Goal: Task Accomplishment & Management: Manage account settings

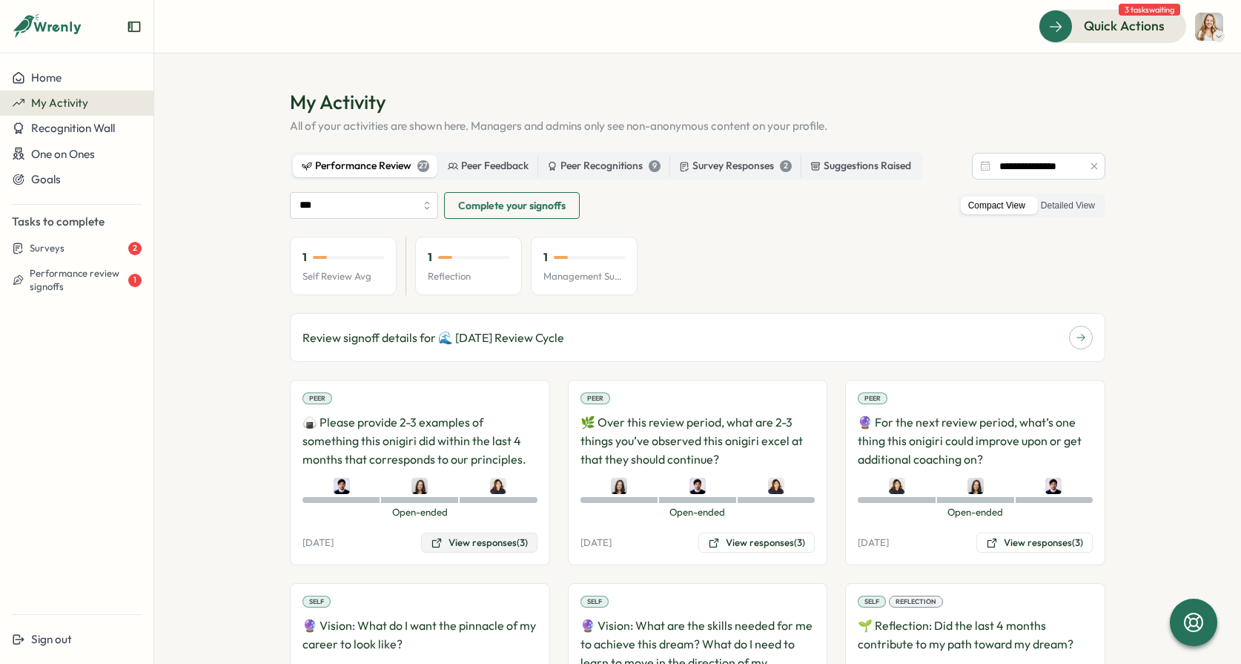
click at [466, 540] on button "View responses (3)" at bounding box center [479, 542] width 116 height 21
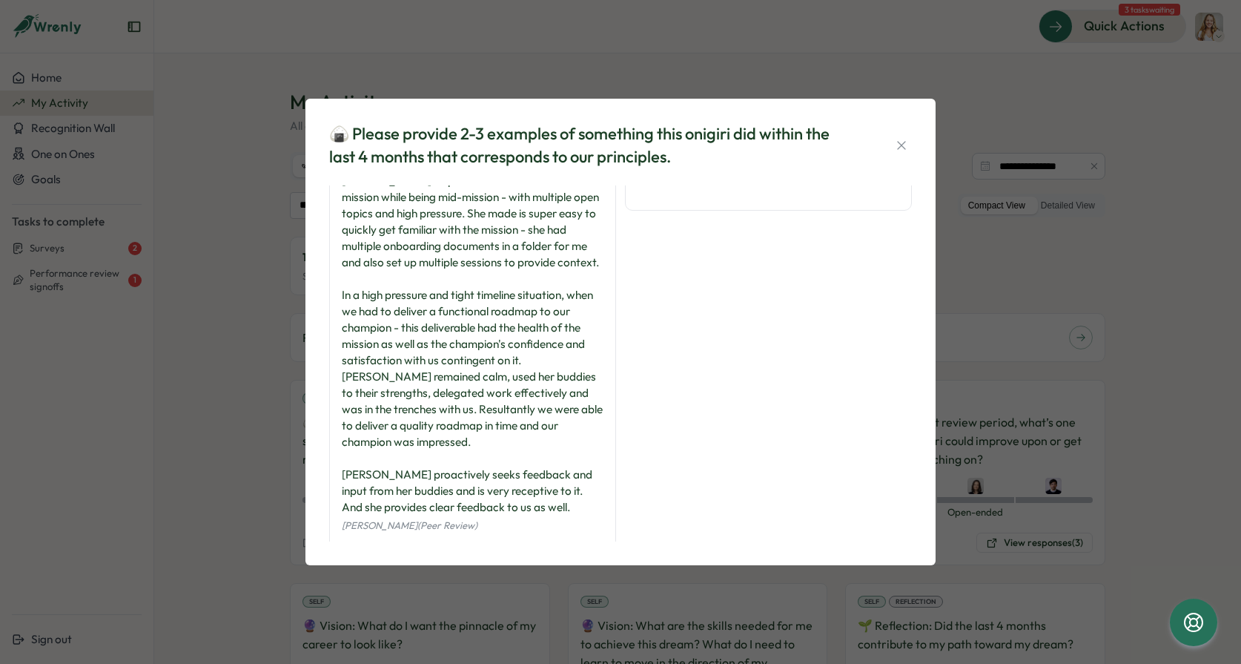
scroll to position [322, 0]
click at [532, 592] on div "🍙 Please provide 2-3 examples of something this onigiri did within the last 4 m…" at bounding box center [620, 332] width 1241 height 664
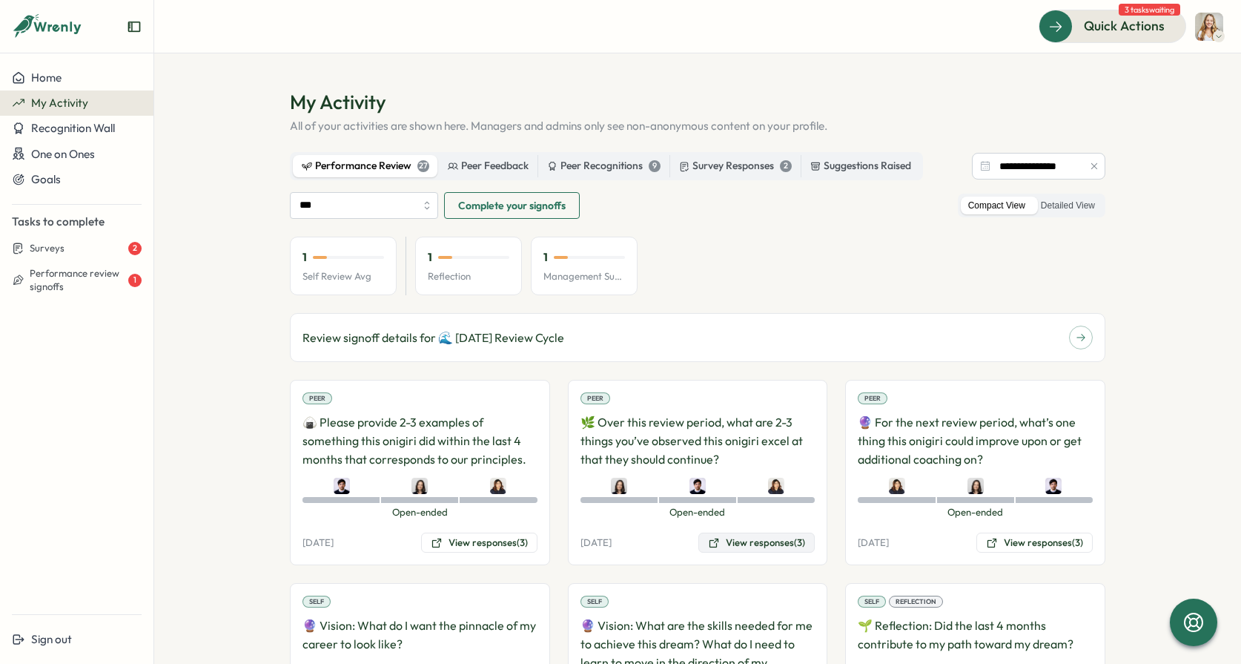
click at [750, 548] on button "View responses (3)" at bounding box center [756, 542] width 116 height 21
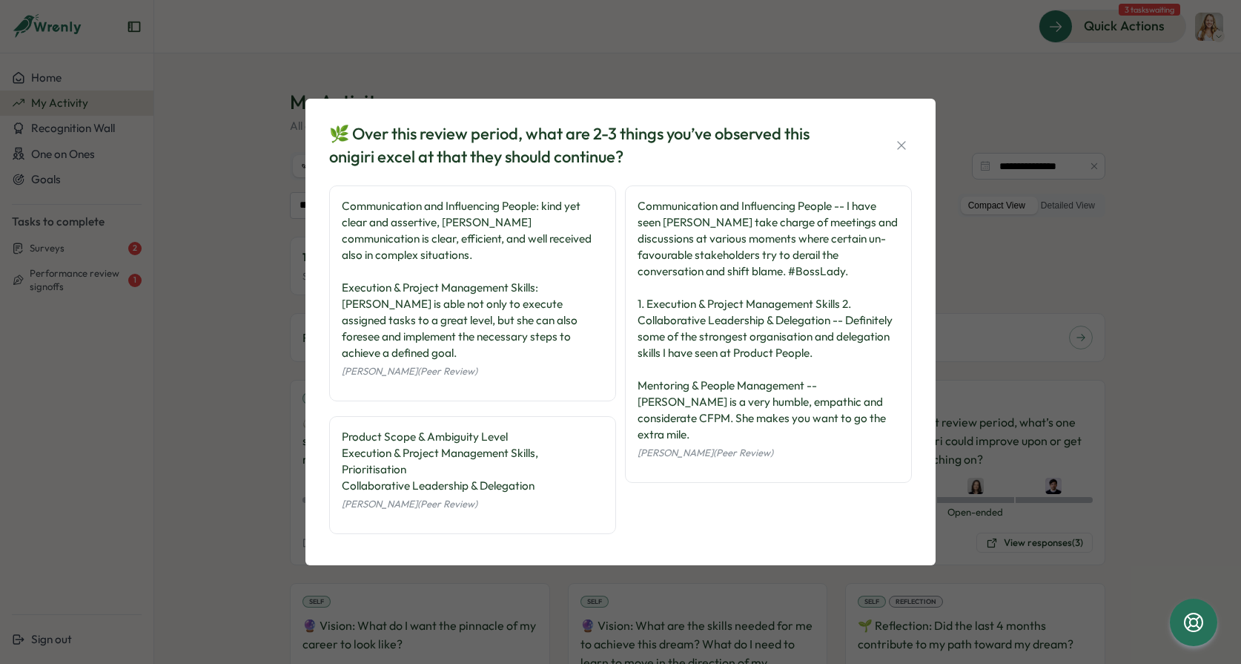
click at [858, 454] on div "🌿 Over this review period, what are 2-3 things you’ve observed this onigiri exc…" at bounding box center [620, 332] width 1241 height 664
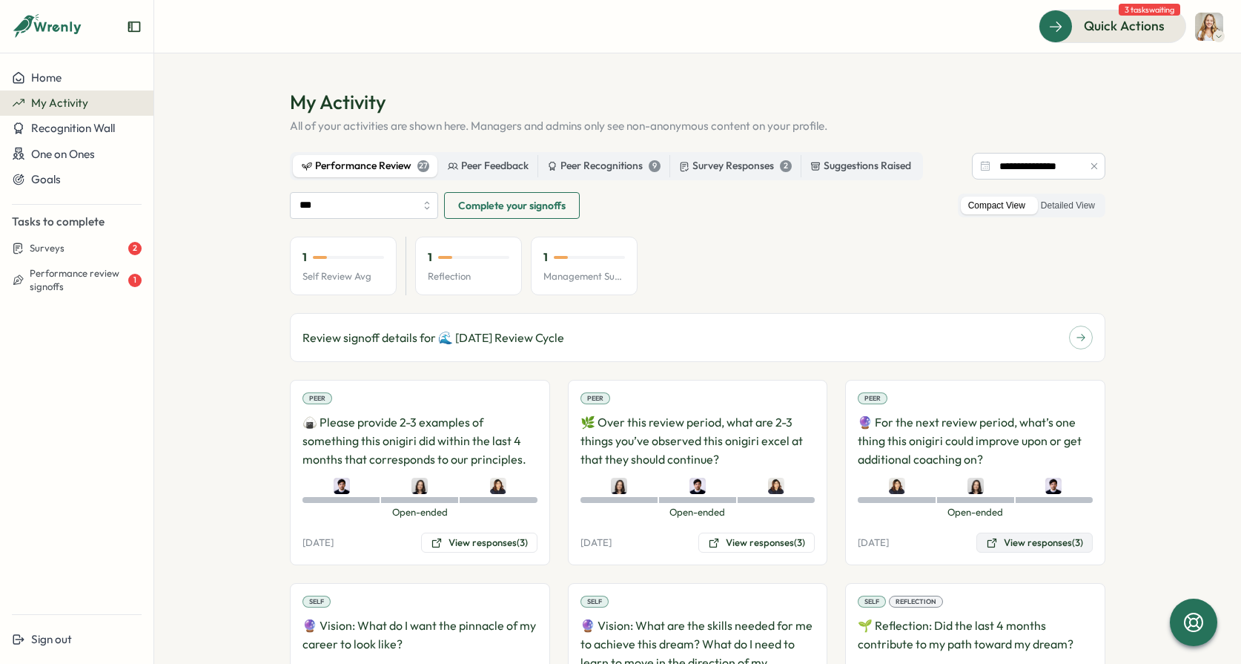
click at [858, 540] on button "View responses (3)" at bounding box center [1034, 542] width 116 height 21
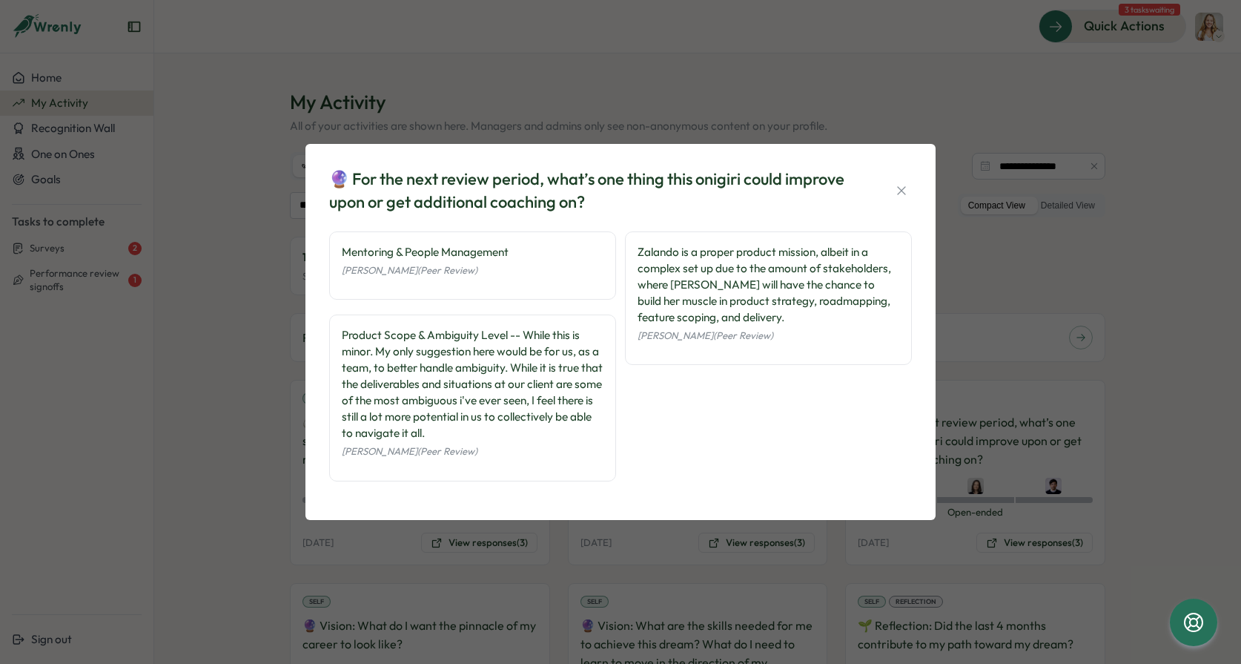
click at [595, 561] on div "🔮 For the next review period, what’s one thing this onigiri could improve upon …" at bounding box center [620, 332] width 1241 height 664
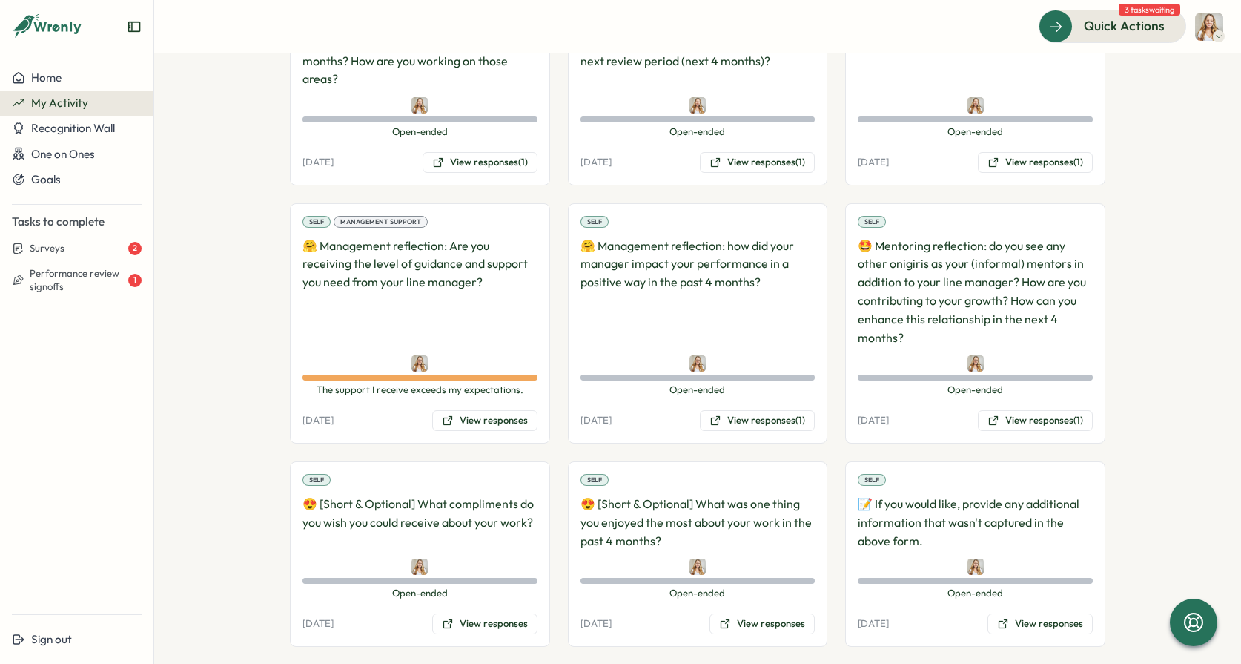
scroll to position [1121, 0]
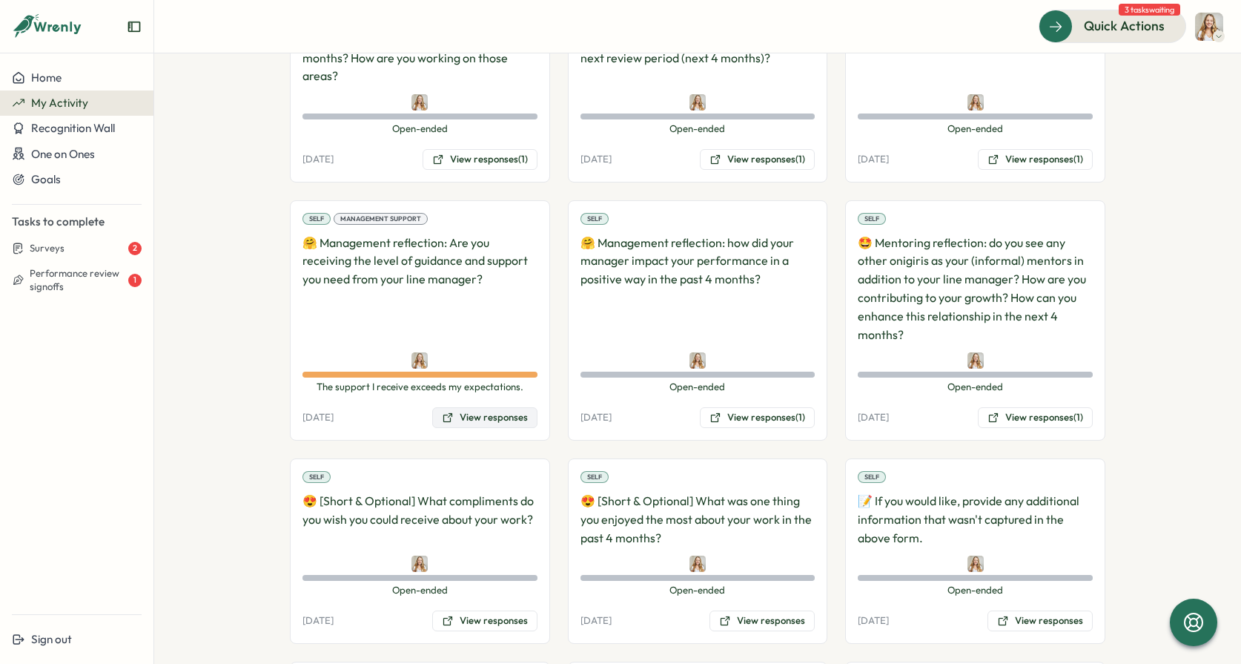
click at [500, 407] on button "View responses" at bounding box center [484, 417] width 105 height 21
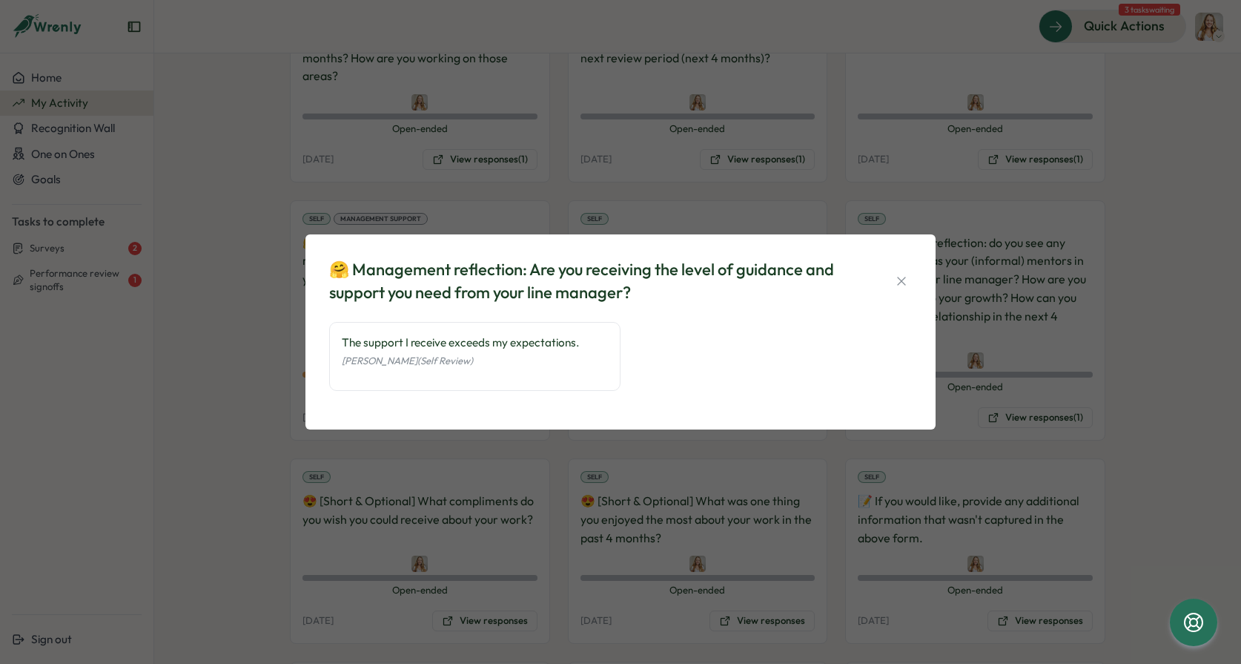
click at [506, 489] on div "🤗 Management reflection: Are you receiving the level of guidance and support yo…" at bounding box center [620, 332] width 1241 height 664
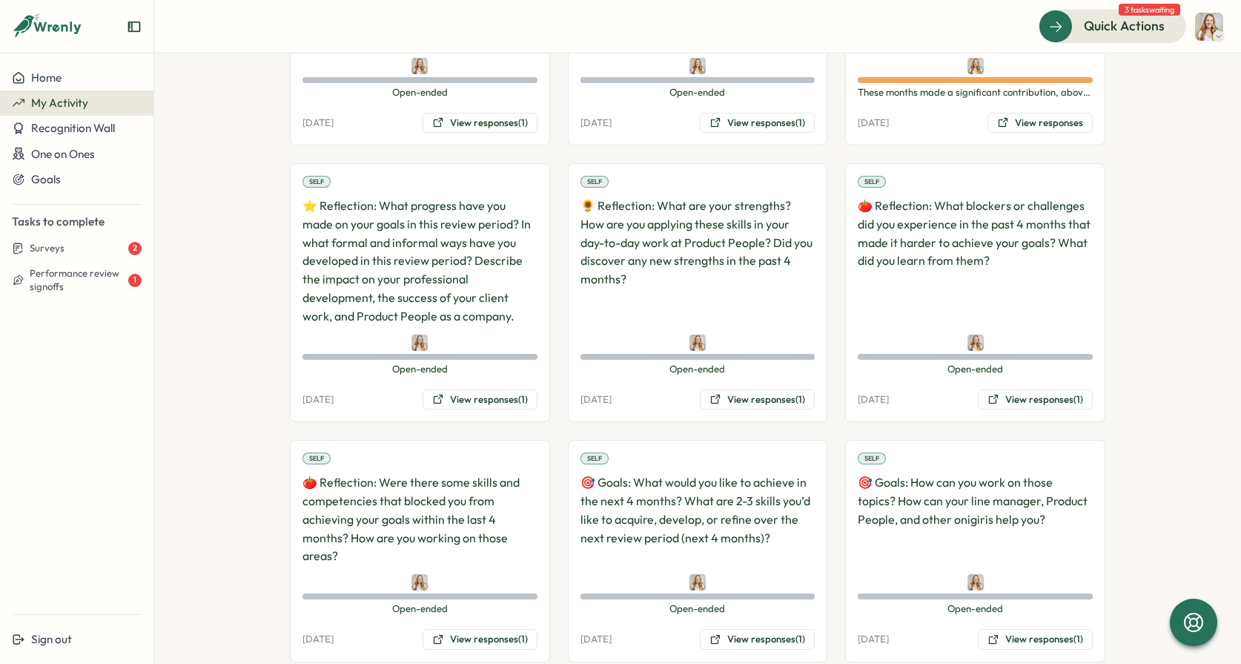
scroll to position [0, 0]
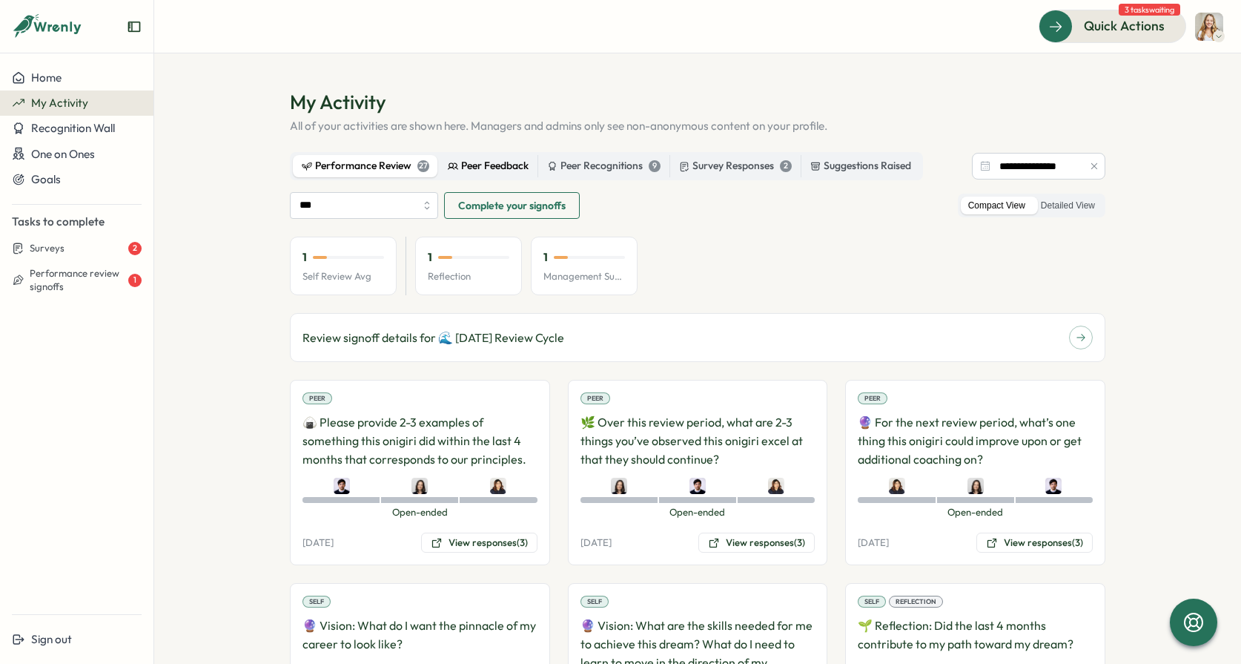
click at [501, 165] on div "Peer Feedback" at bounding box center [488, 166] width 81 height 16
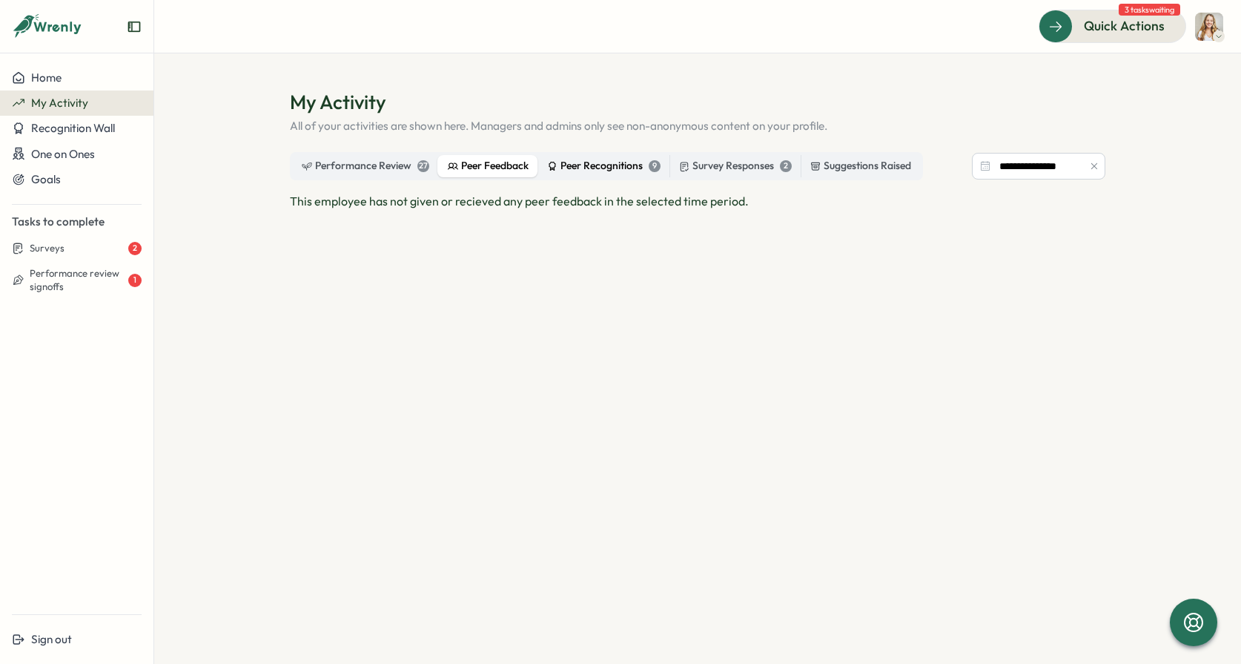
click at [592, 168] on div "Peer Recognitions 9" at bounding box center [603, 166] width 113 height 16
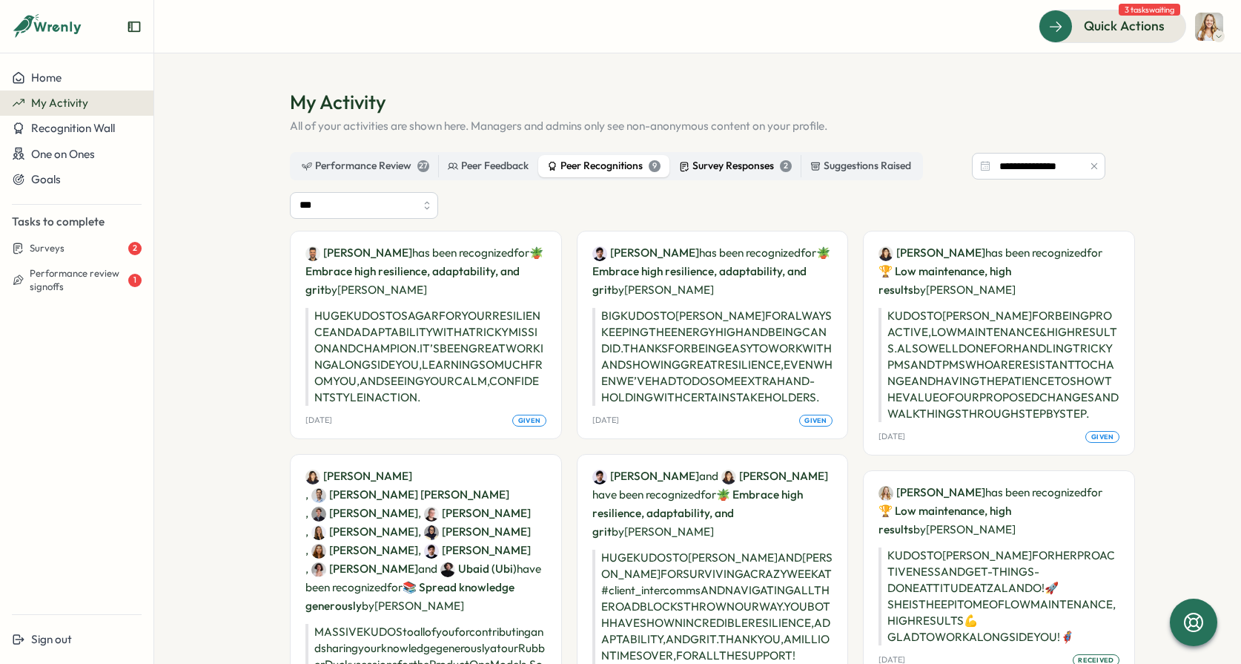
click at [697, 156] on label "Survey Responses 2" at bounding box center [735, 166] width 130 height 22
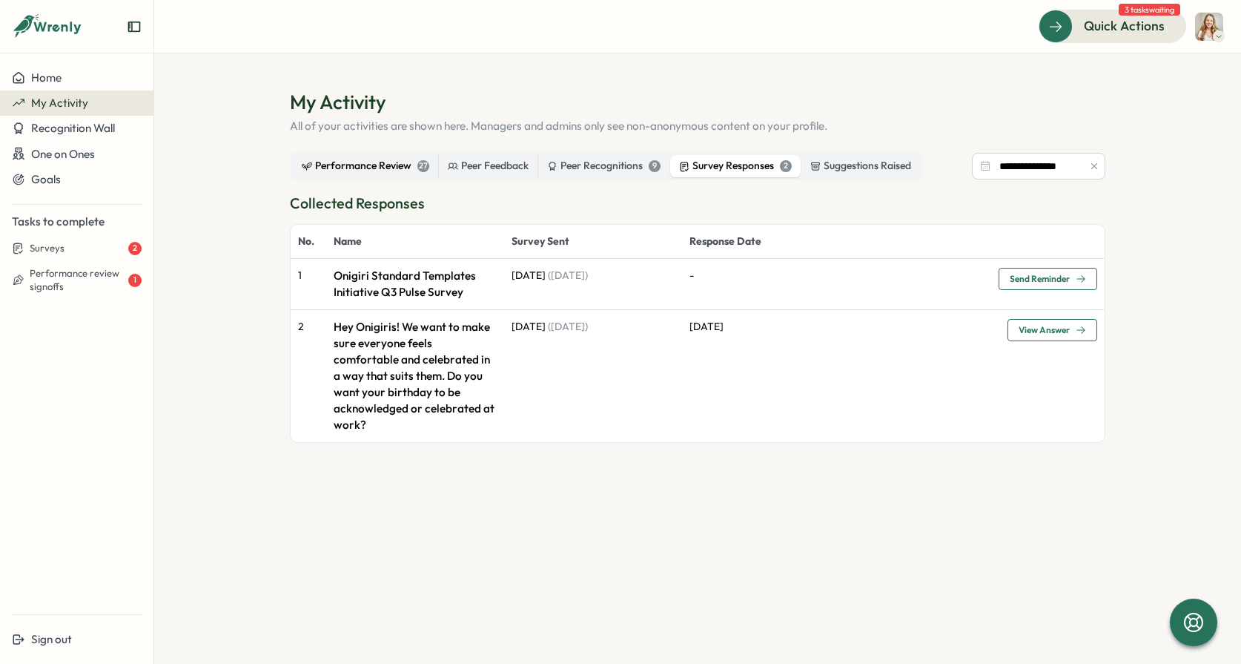
click at [353, 165] on div "Performance Review 27" at bounding box center [366, 166] width 128 height 16
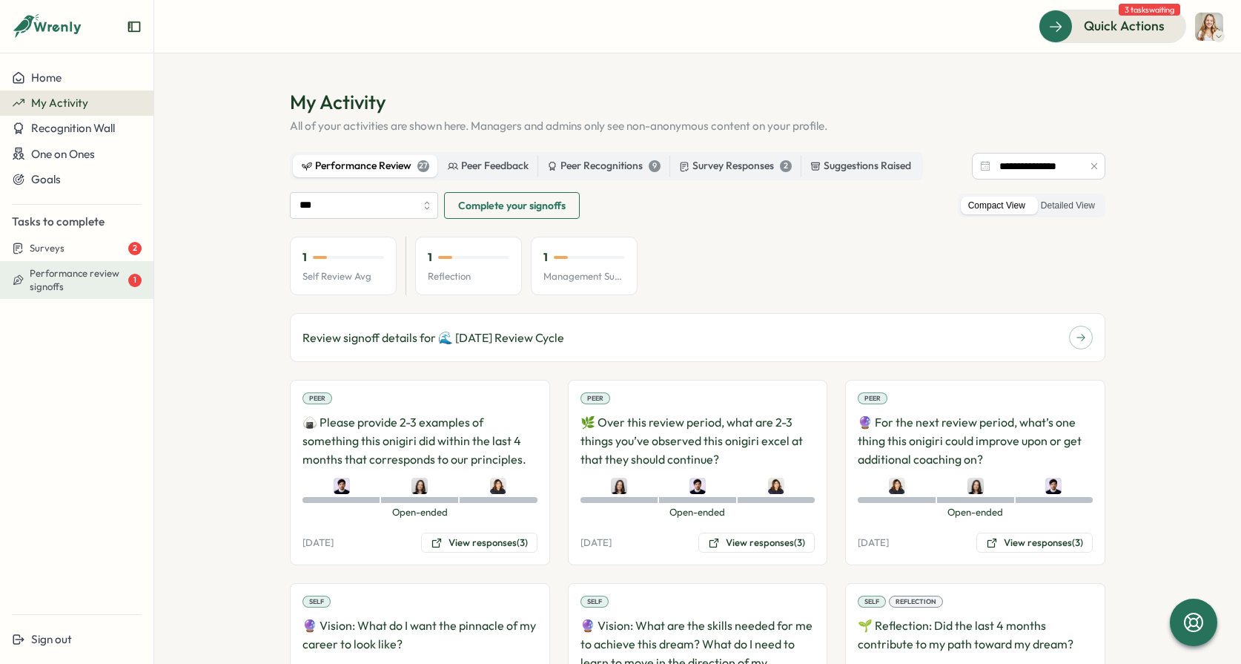
click at [81, 282] on span "Performance review signoffs" at bounding box center [78, 280] width 96 height 26
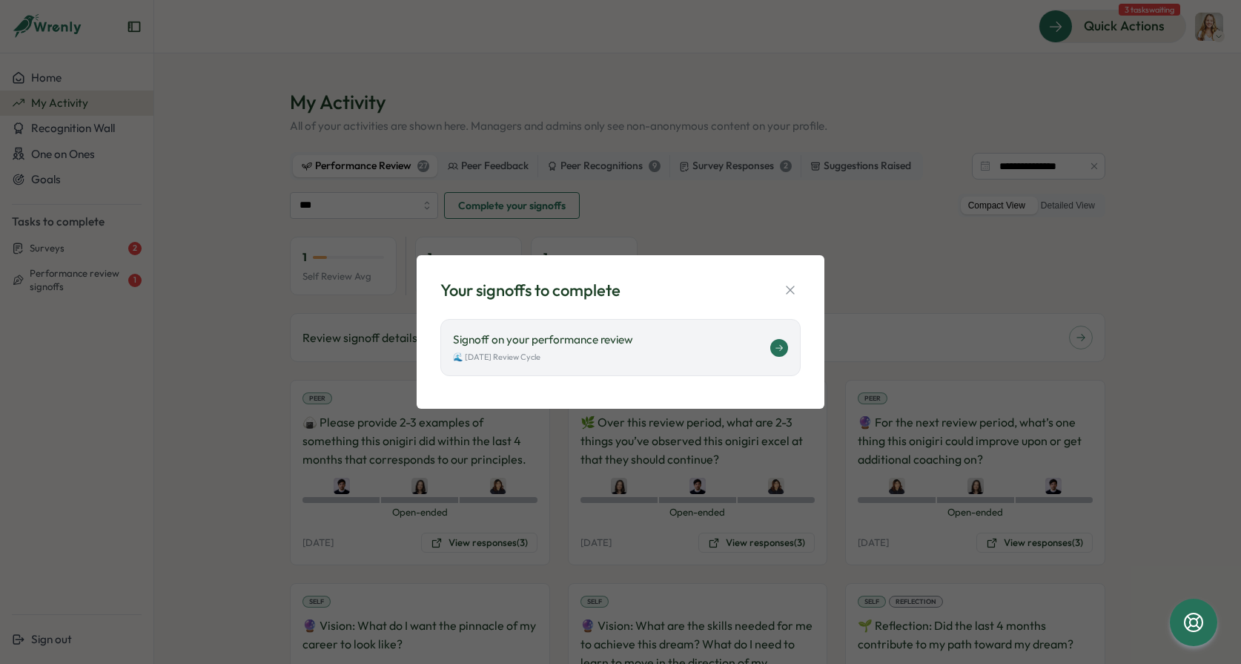
click at [562, 338] on p "Signoff on your performance review" at bounding box center [611, 339] width 317 height 16
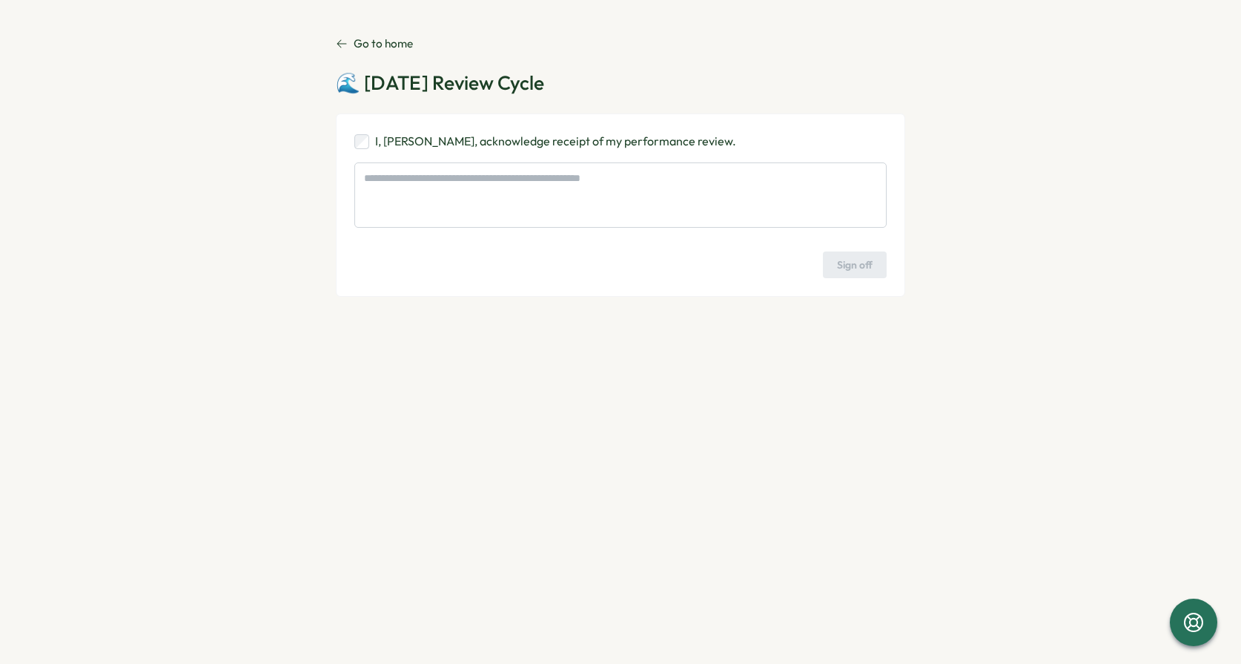
click at [490, 149] on p "I, [PERSON_NAME], acknowledge receipt of my performance review." at bounding box center [555, 141] width 361 height 19
click at [850, 257] on span "Sign off" at bounding box center [855, 264] width 36 height 25
type textarea "*"
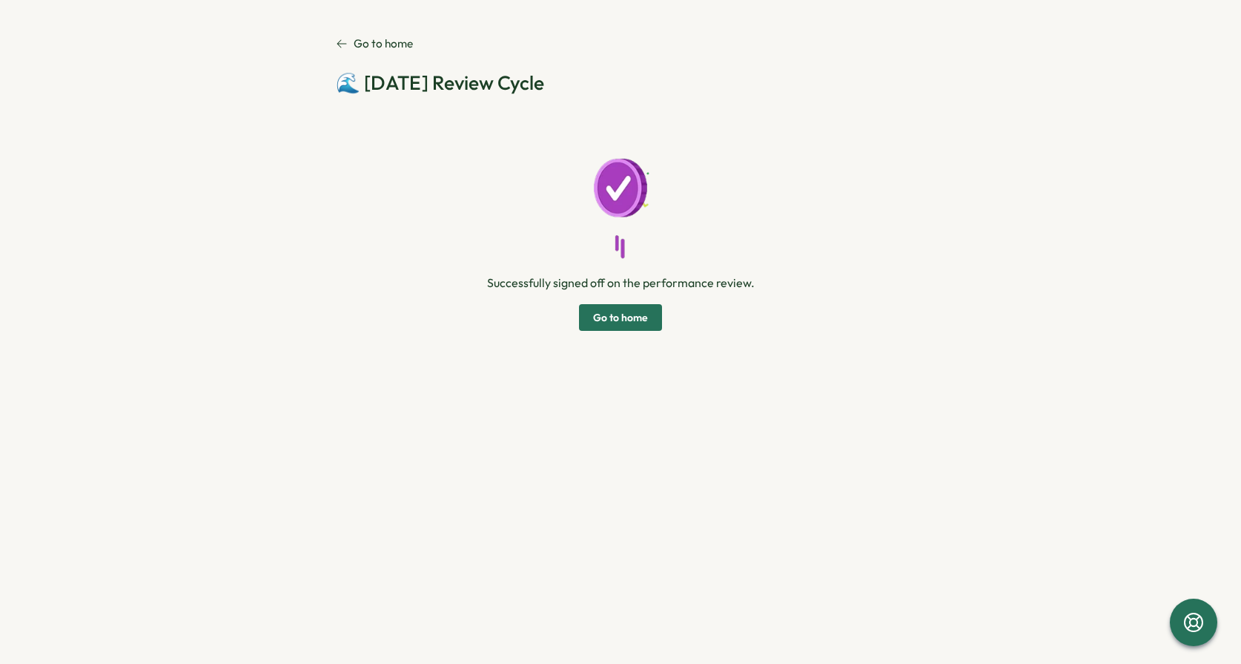
click at [633, 310] on span "Go to home" at bounding box center [620, 317] width 55 height 25
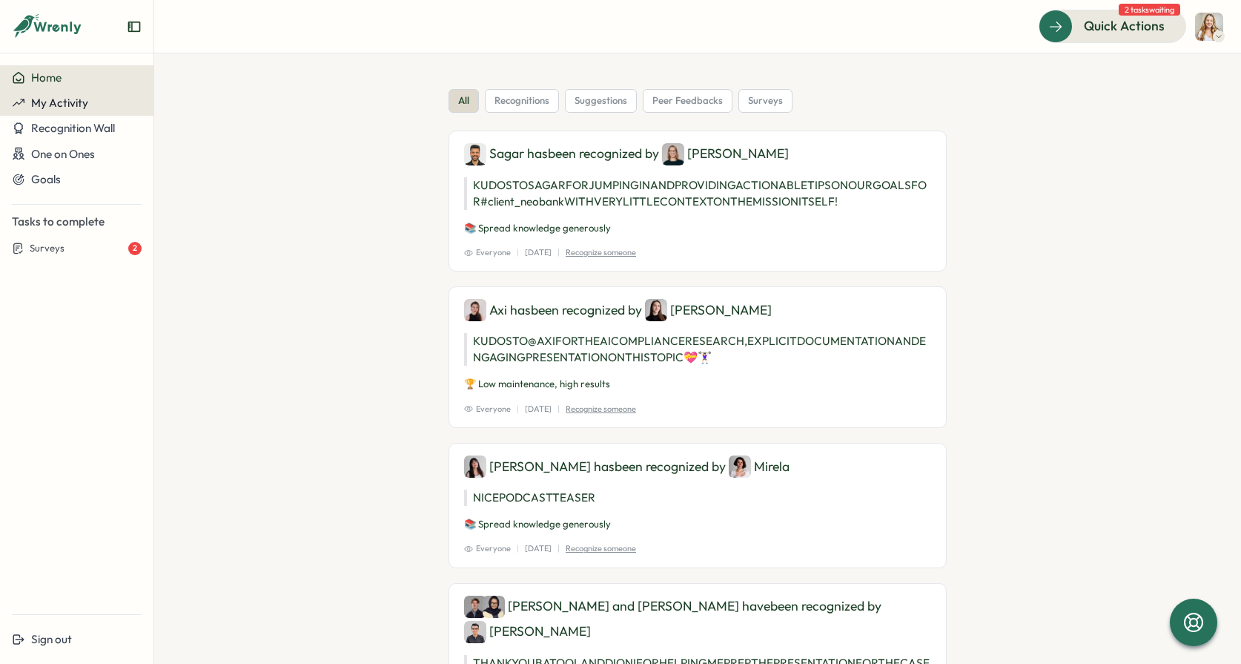
click at [73, 107] on span "My Activity" at bounding box center [59, 103] width 57 height 14
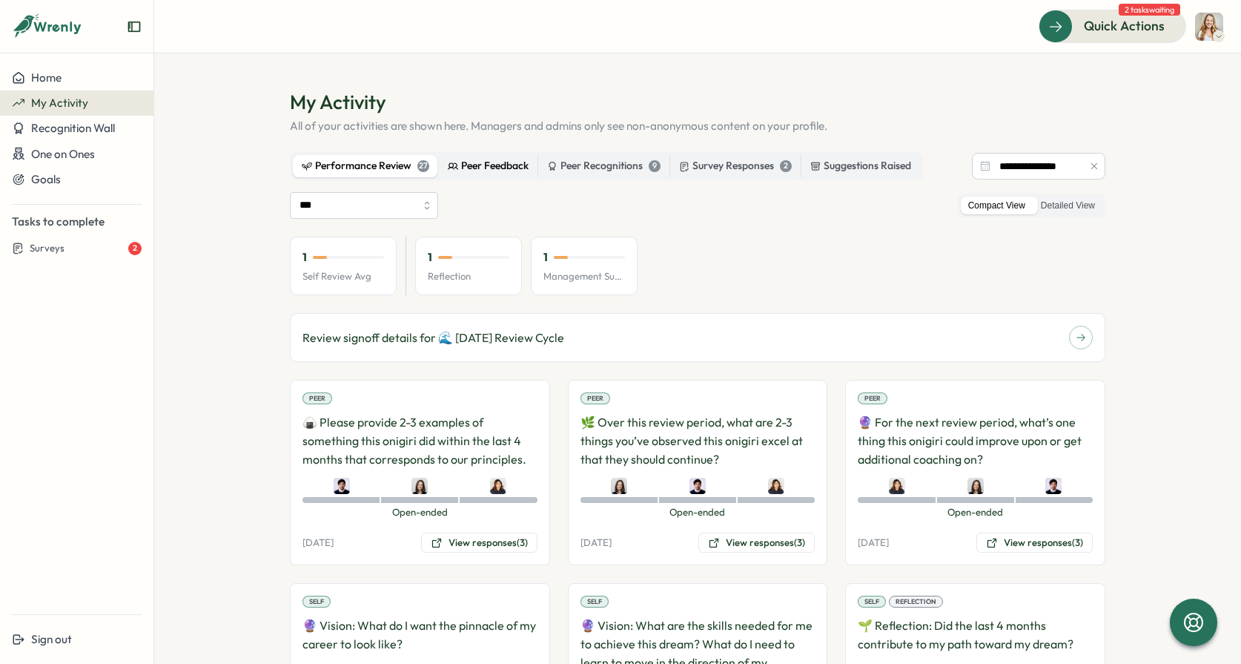
click at [465, 163] on div "Peer Feedback" at bounding box center [488, 166] width 81 height 16
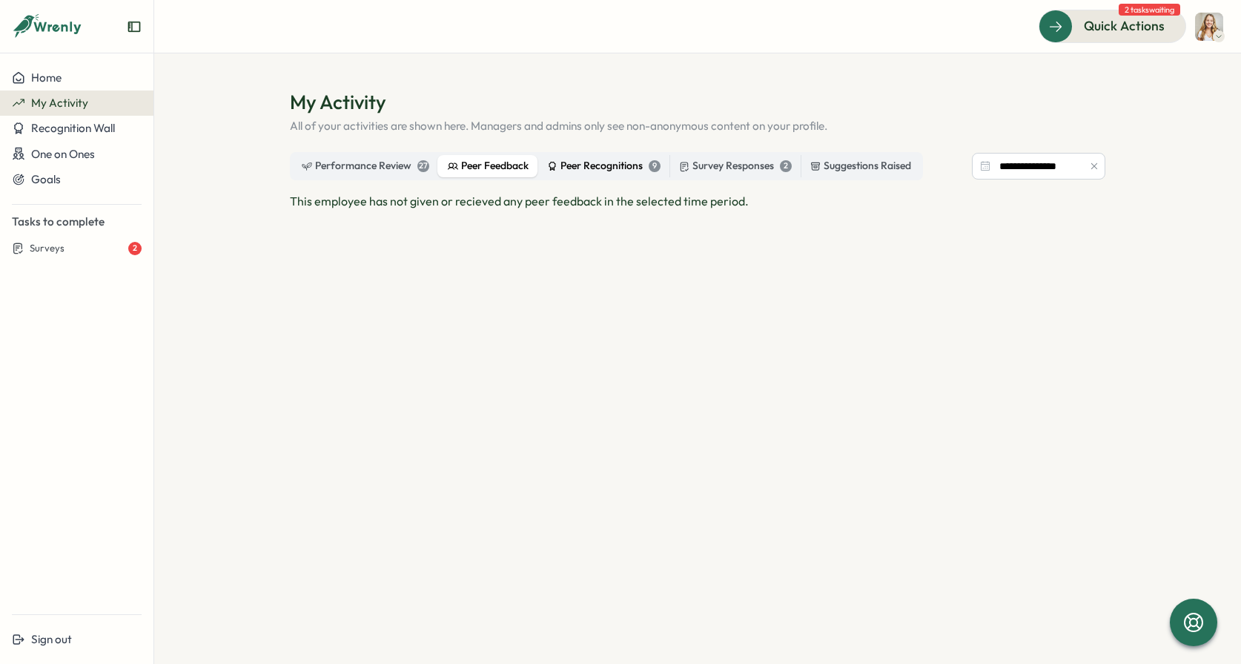
click at [577, 168] on div "Peer Recognitions 9" at bounding box center [603, 166] width 113 height 16
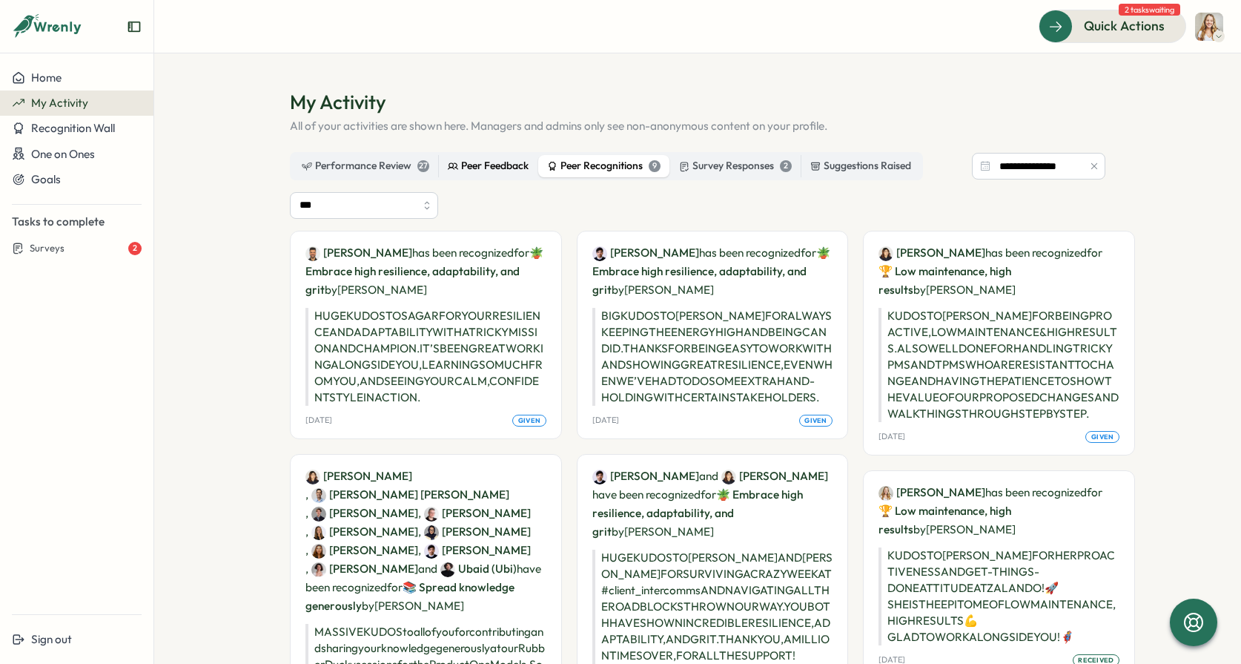
click at [504, 175] on label "Peer Feedback" at bounding box center [488, 166] width 99 height 22
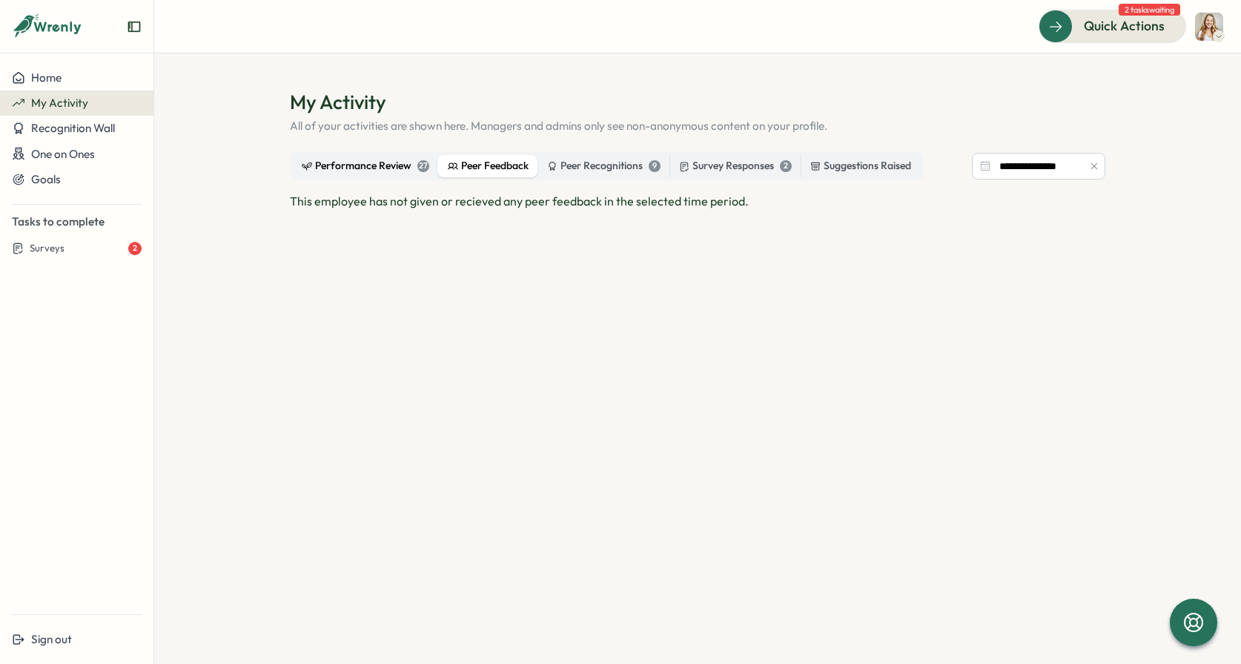
click at [387, 171] on div "Performance Review 27" at bounding box center [366, 166] width 128 height 16
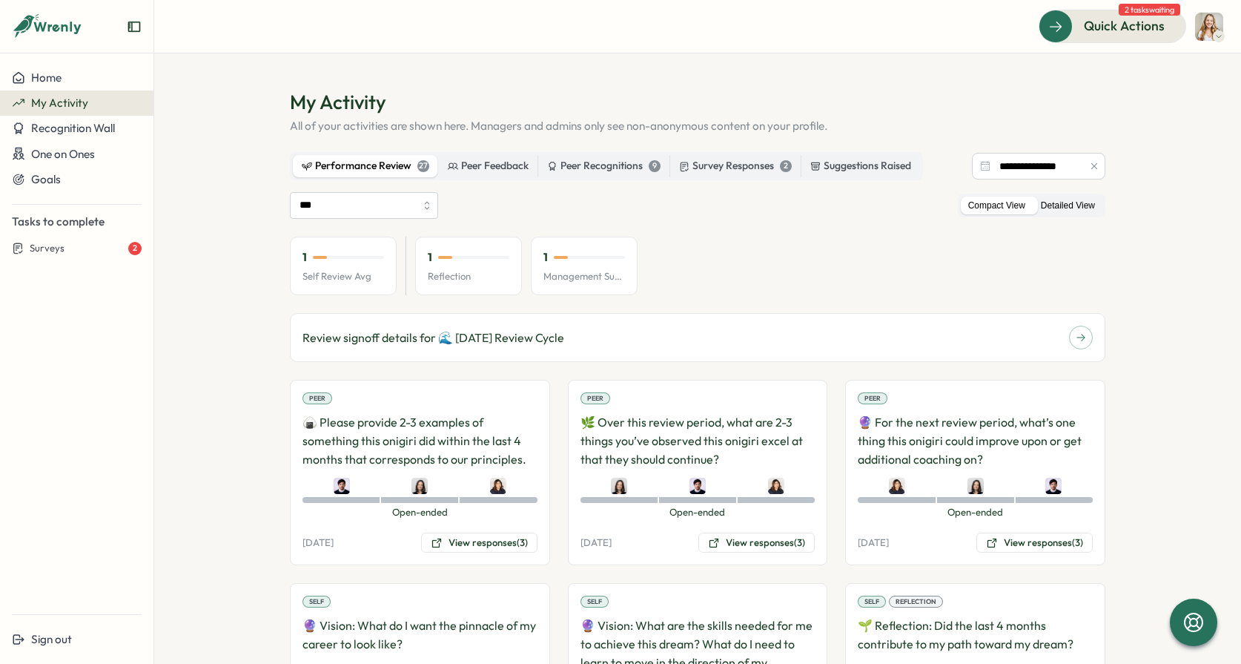
click at [1076, 206] on label "Detailed View" at bounding box center [1067, 205] width 69 height 19
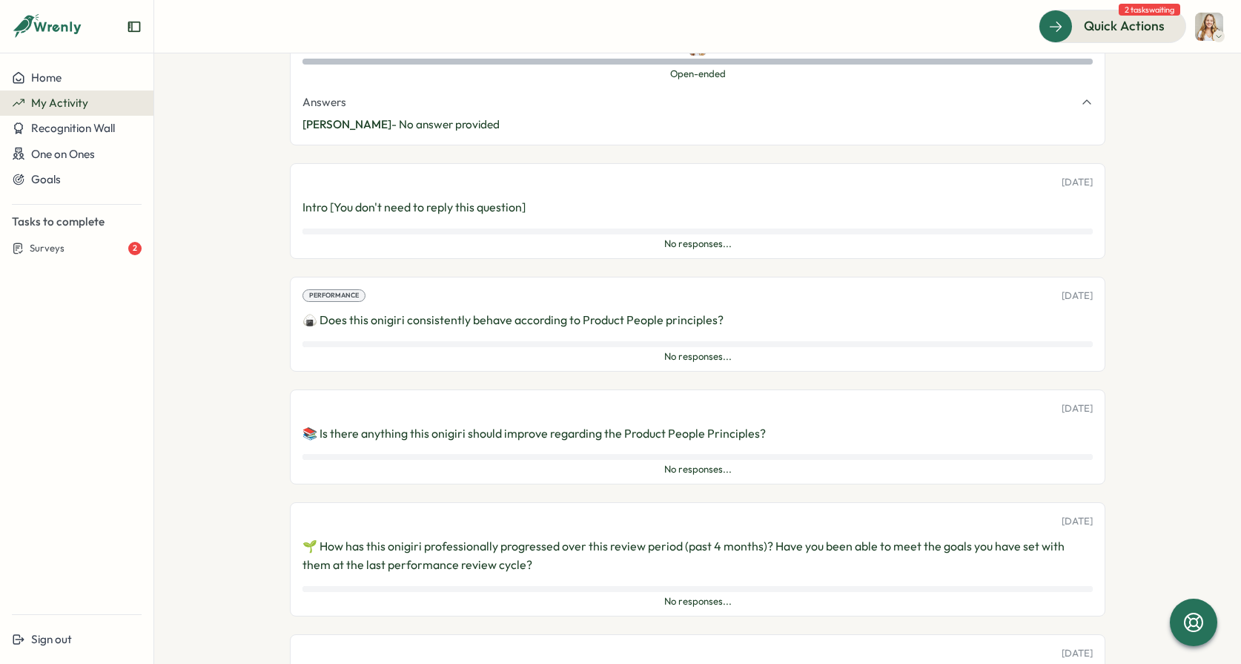
scroll to position [6296, 0]
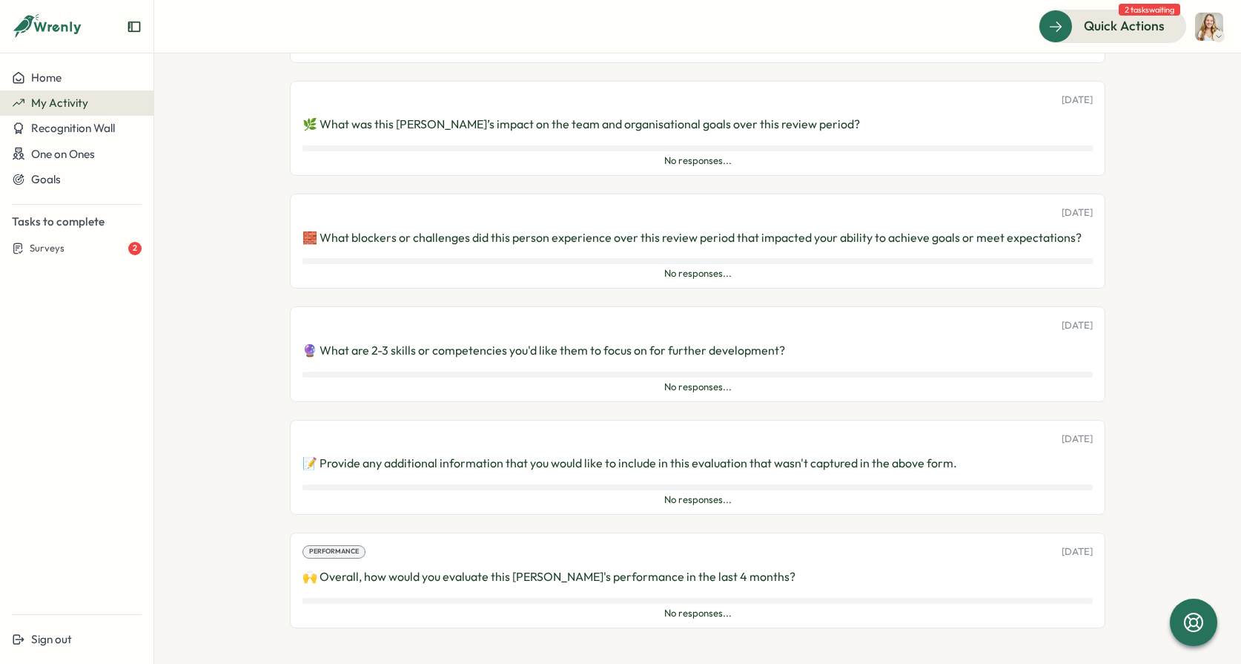
click at [572, 495] on span "No responses..." at bounding box center [697, 499] width 790 height 13
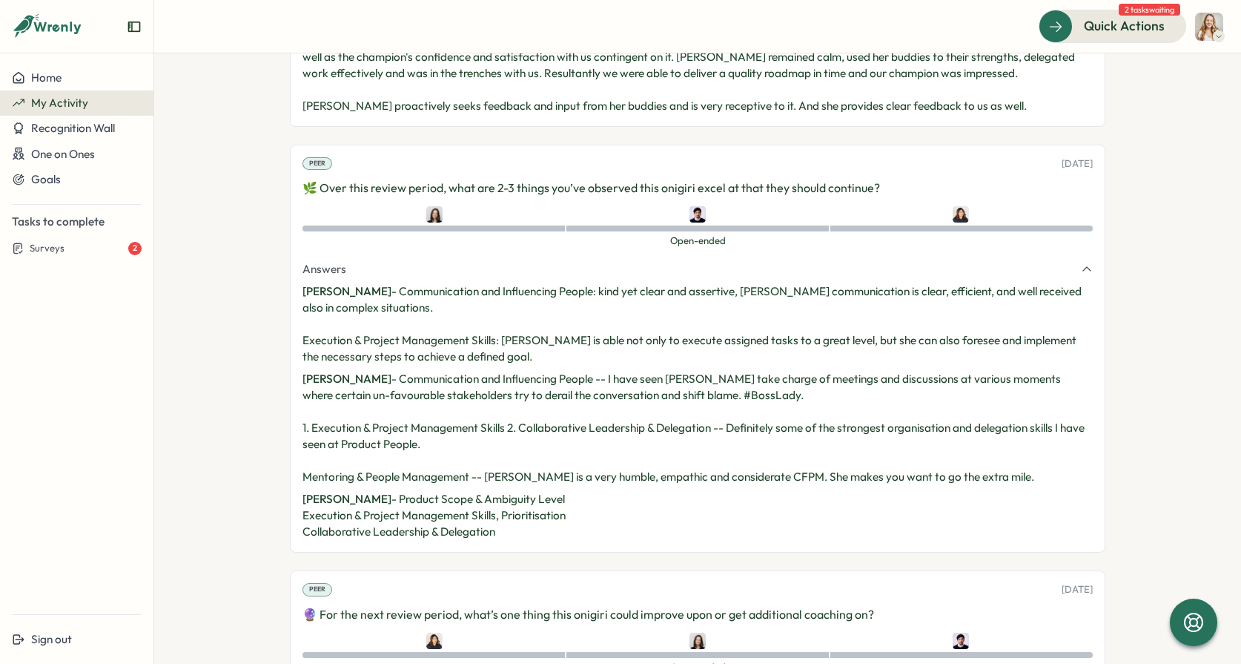
scroll to position [48, 0]
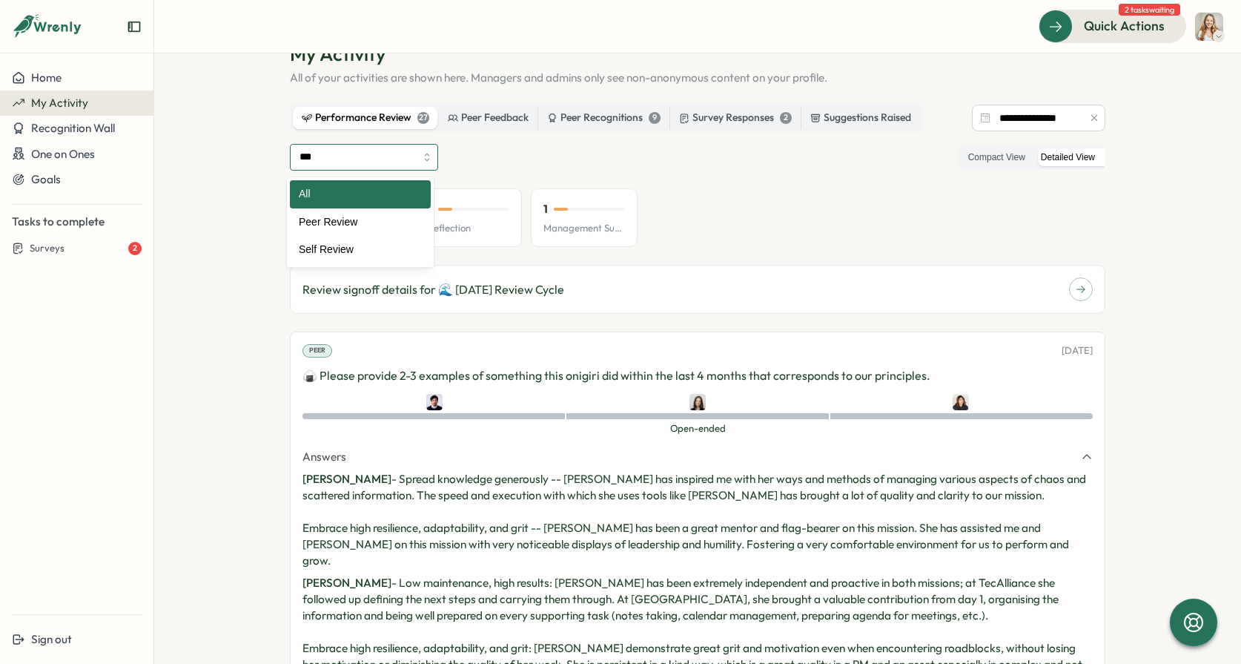
click at [434, 153] on input "***" at bounding box center [364, 157] width 148 height 27
click at [396, 154] on input "***" at bounding box center [364, 157] width 148 height 27
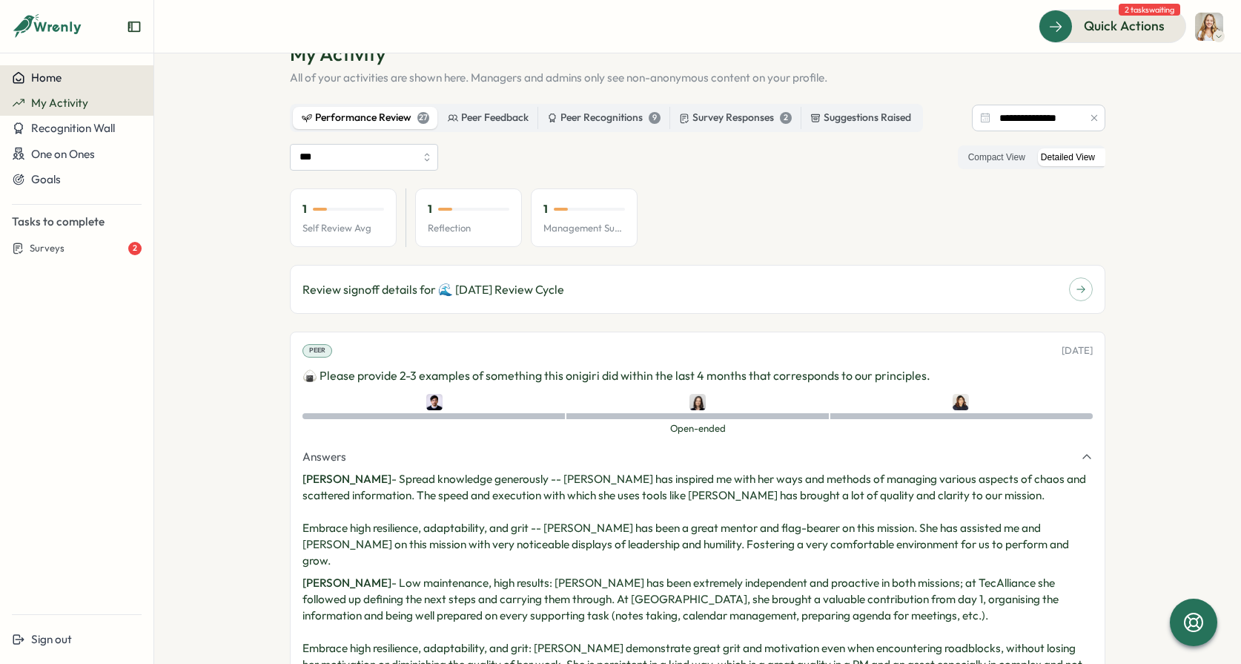
click at [68, 77] on div "Home" at bounding box center [77, 77] width 130 height 13
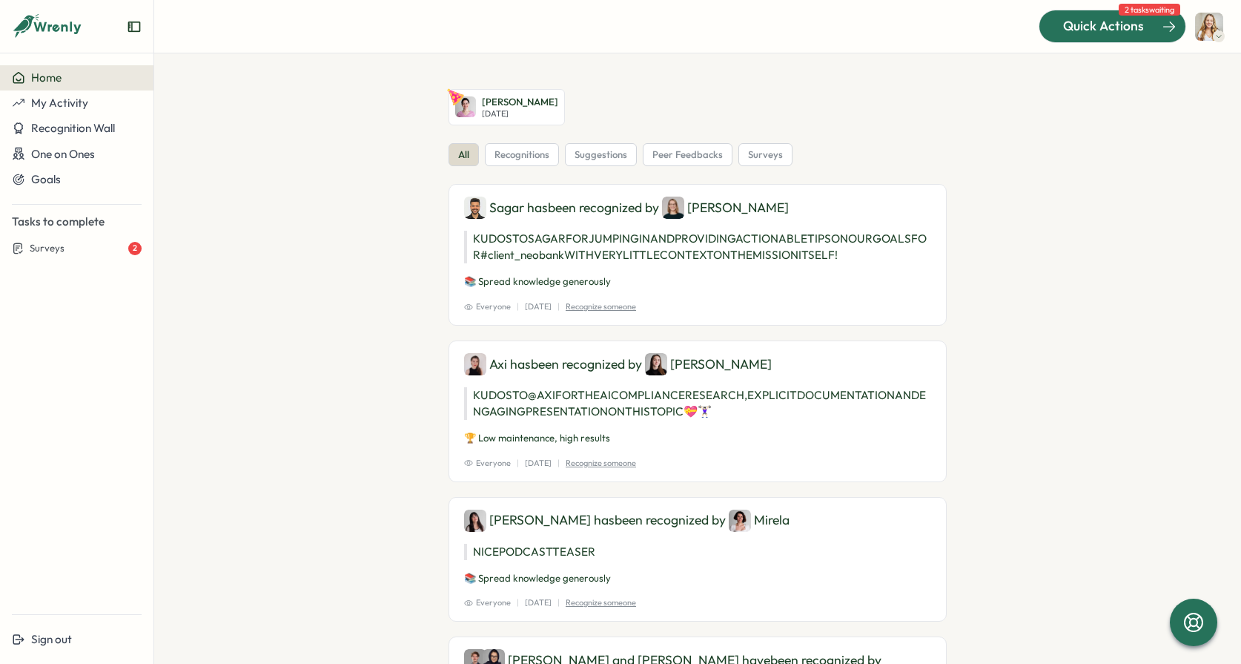
click at [1117, 18] on span "Quick Actions" at bounding box center [1103, 25] width 81 height 19
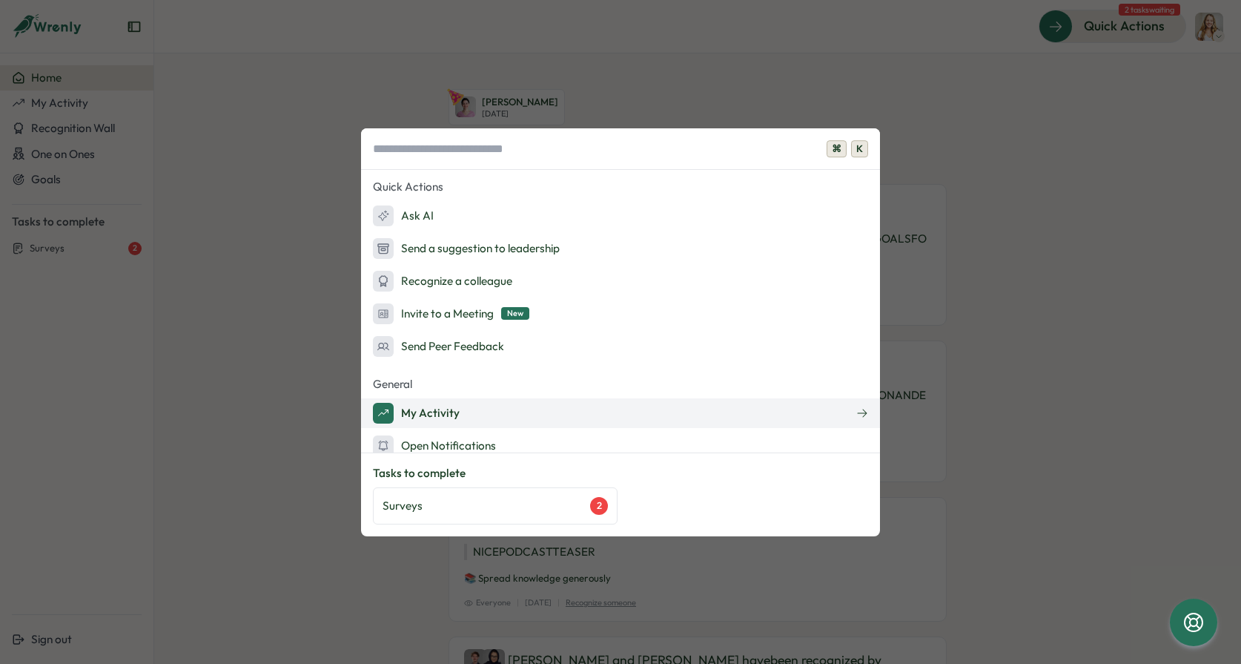
scroll to position [14, 0]
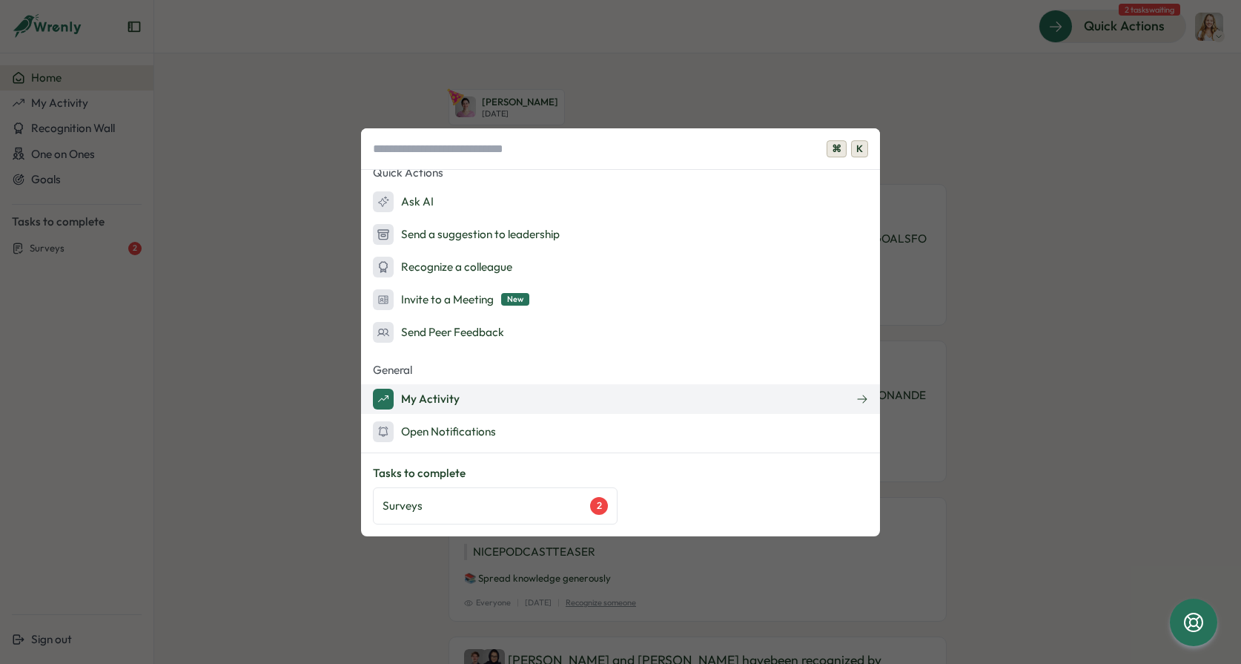
click at [560, 403] on button "My Activity" at bounding box center [620, 399] width 519 height 30
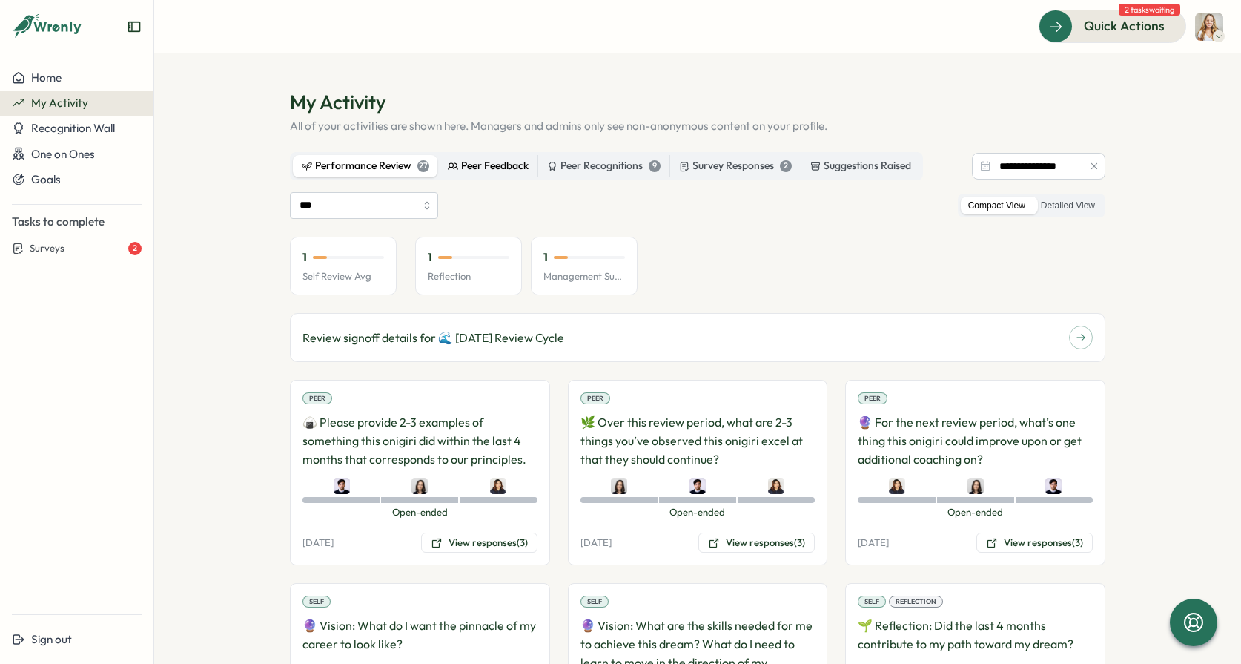
click at [473, 170] on div "Peer Feedback" at bounding box center [488, 166] width 81 height 16
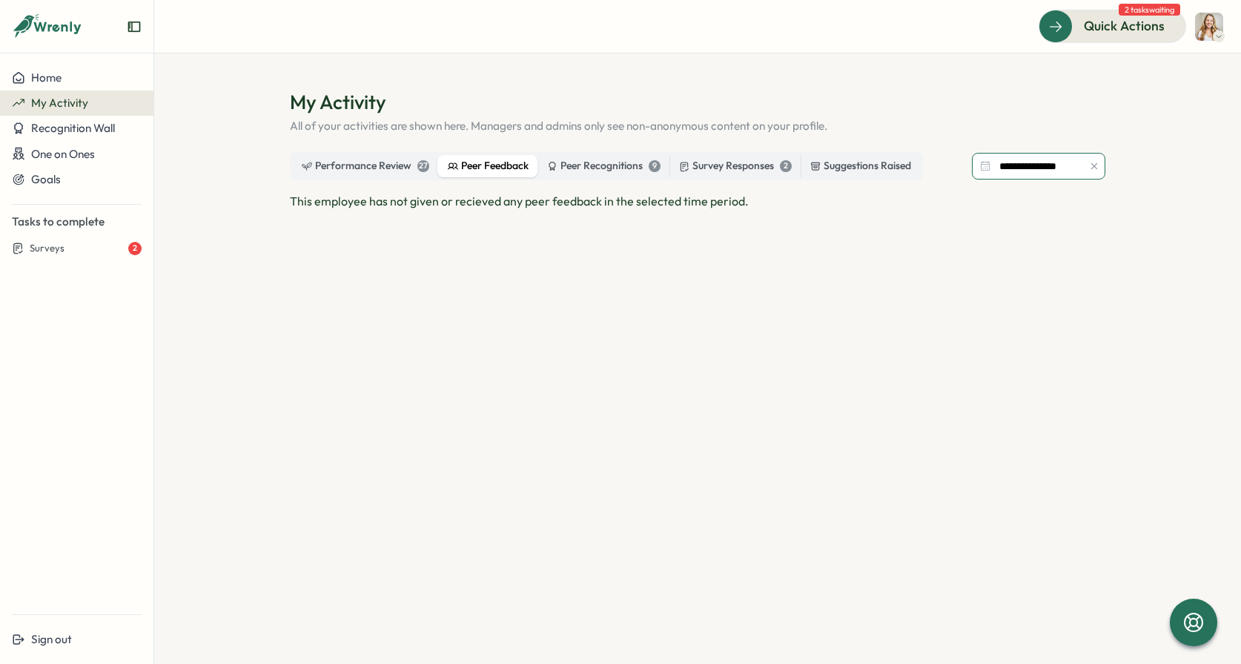
click at [1064, 167] on input "**********" at bounding box center [1038, 166] width 133 height 27
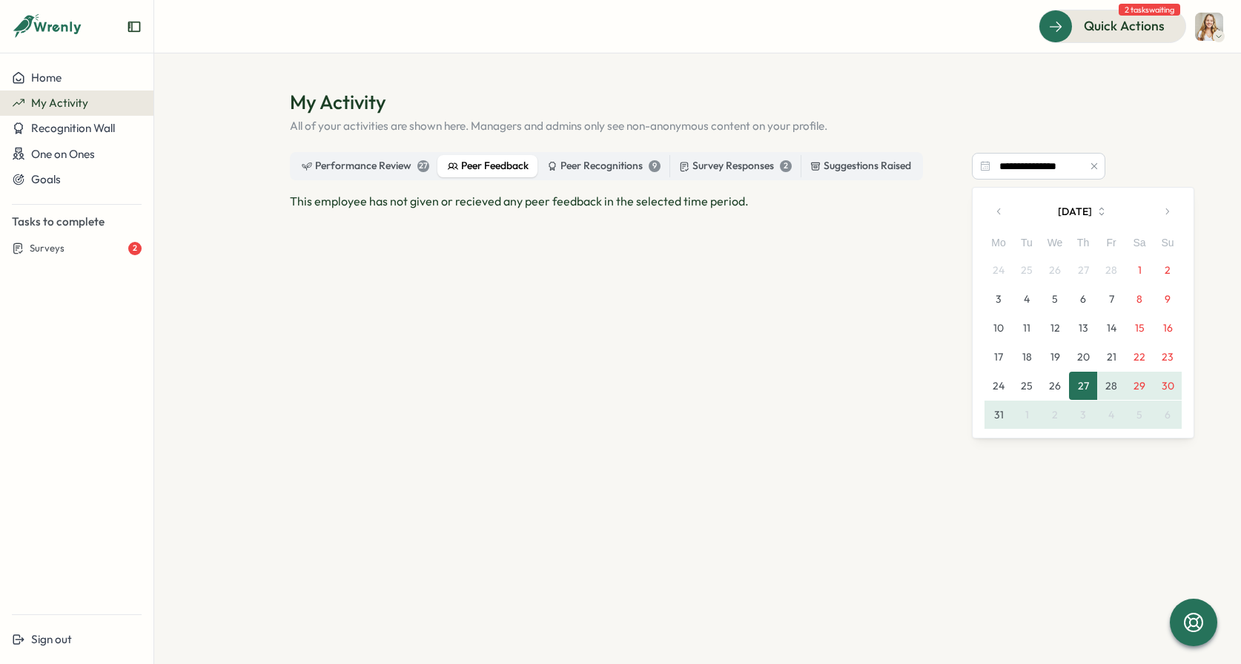
click at [1182, 177] on section "**********" at bounding box center [697, 358] width 1087 height 610
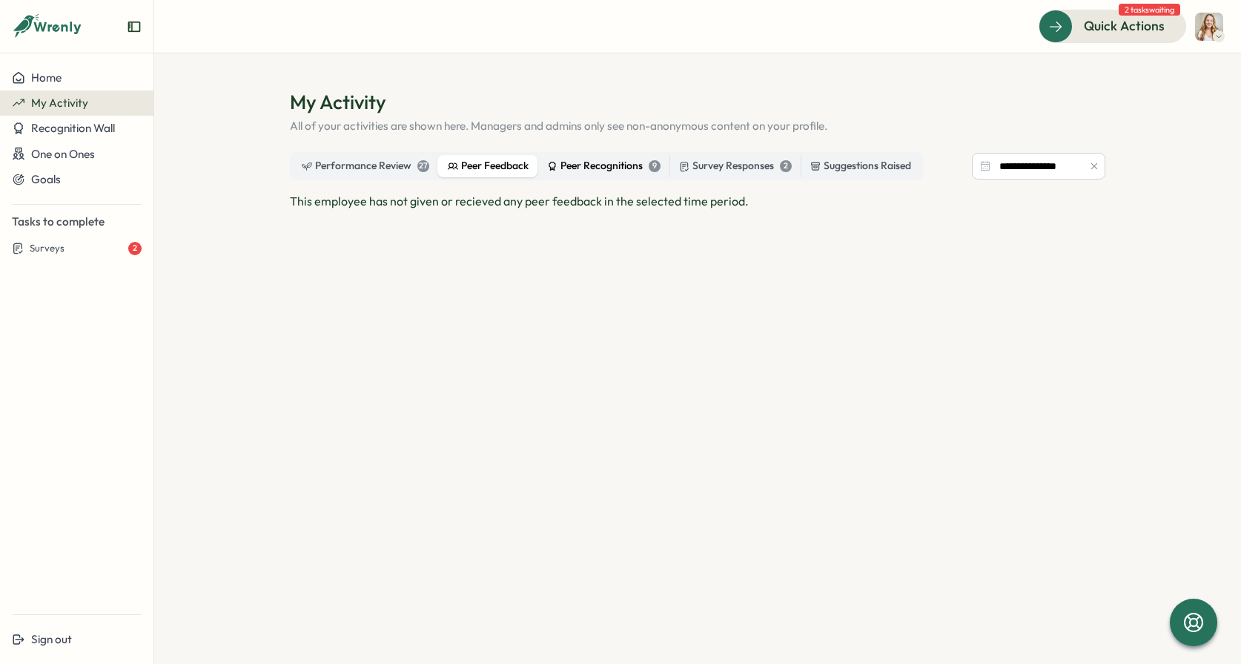
click at [622, 172] on div "Peer Recognitions 9" at bounding box center [603, 166] width 113 height 16
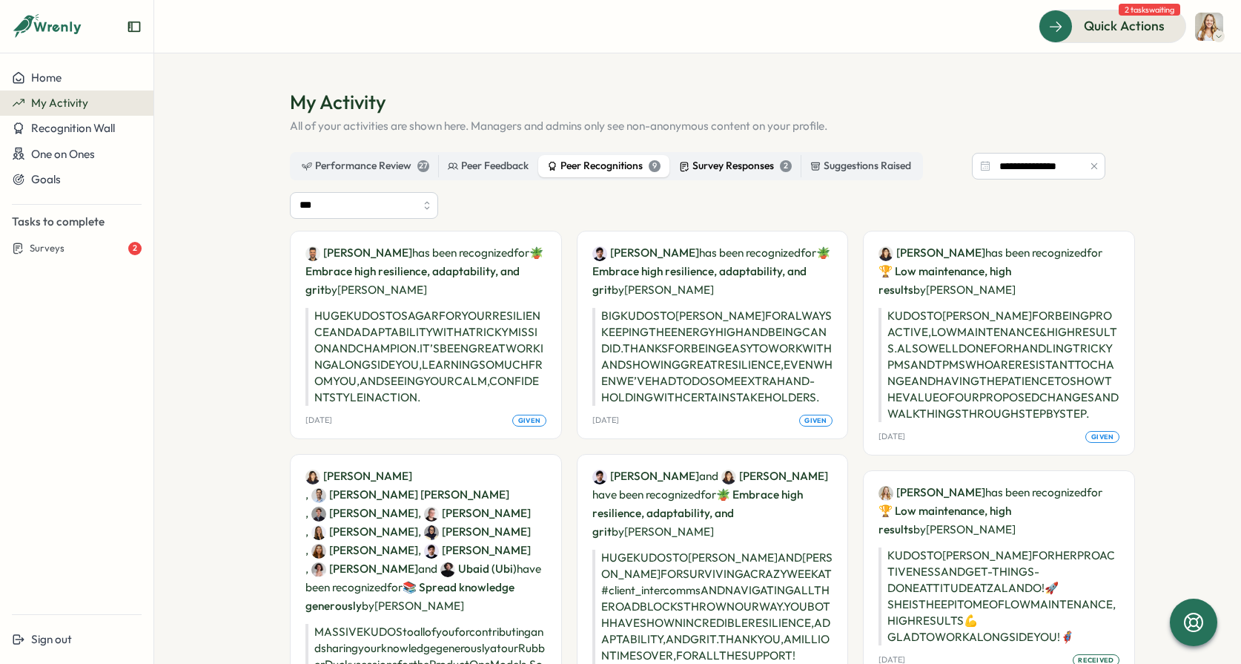
click at [707, 174] on label "Survey Responses 2" at bounding box center [735, 166] width 130 height 22
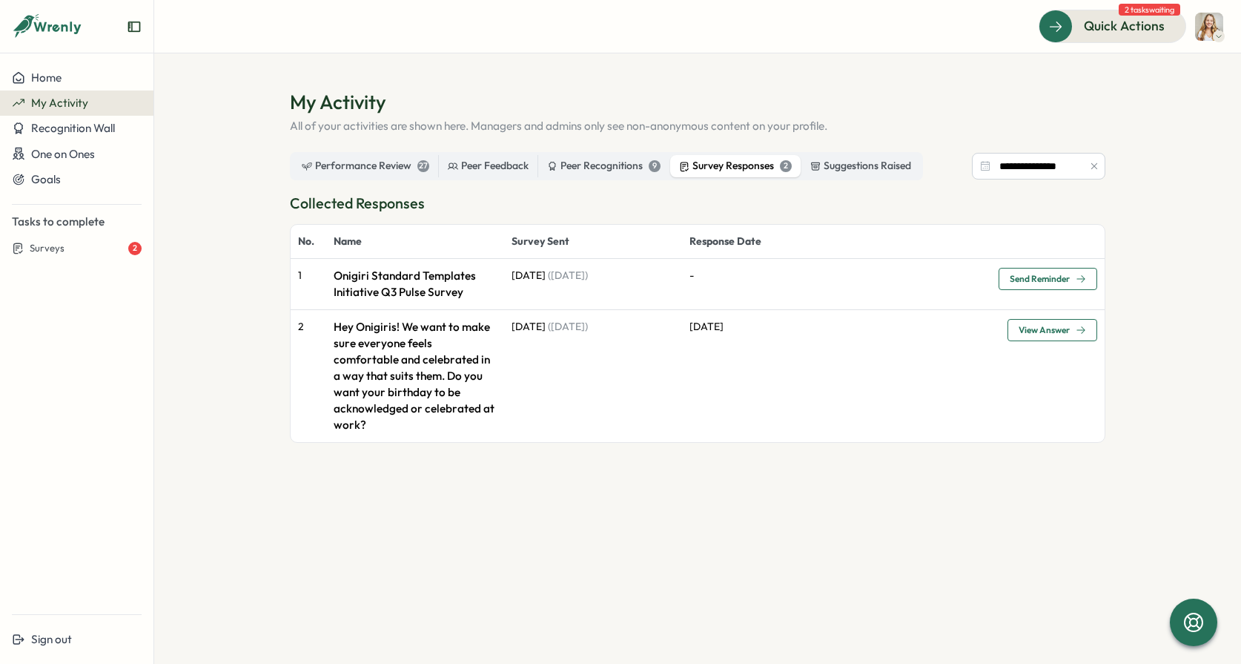
click at [398, 285] on p "Onigiri Standard Templates Initiative Q3 Pulse Survey" at bounding box center [415, 284] width 163 height 33
click at [866, 165] on div "Suggestions Raised" at bounding box center [860, 166] width 101 height 16
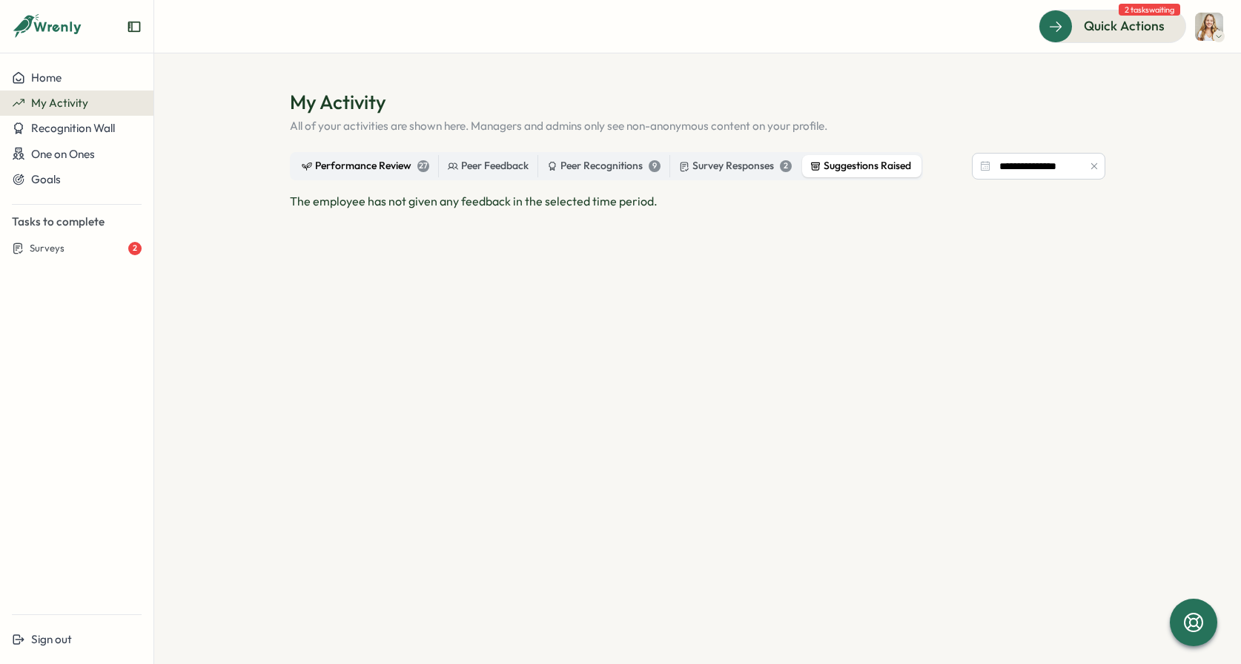
click at [363, 171] on div "Performance Review 27" at bounding box center [366, 166] width 128 height 16
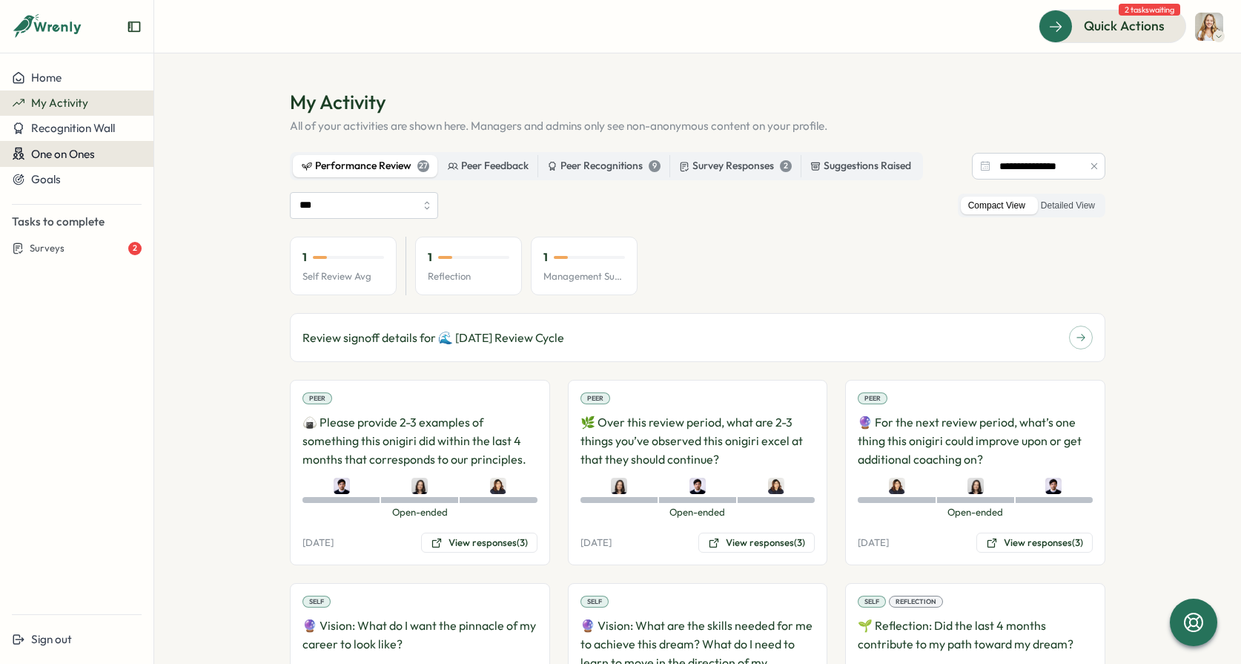
click at [78, 153] on span "One on Ones" at bounding box center [63, 154] width 64 height 14
click at [78, 128] on span "Recognition Wall" at bounding box center [73, 128] width 84 height 14
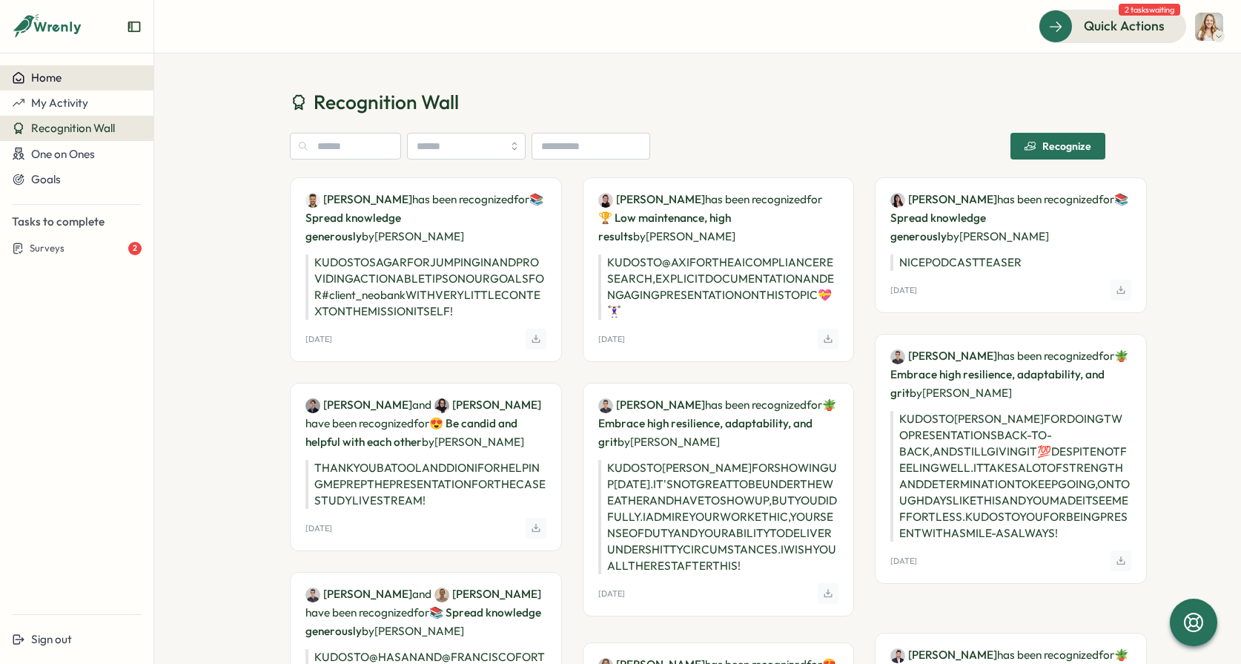
click at [92, 76] on div "Home" at bounding box center [77, 77] width 130 height 13
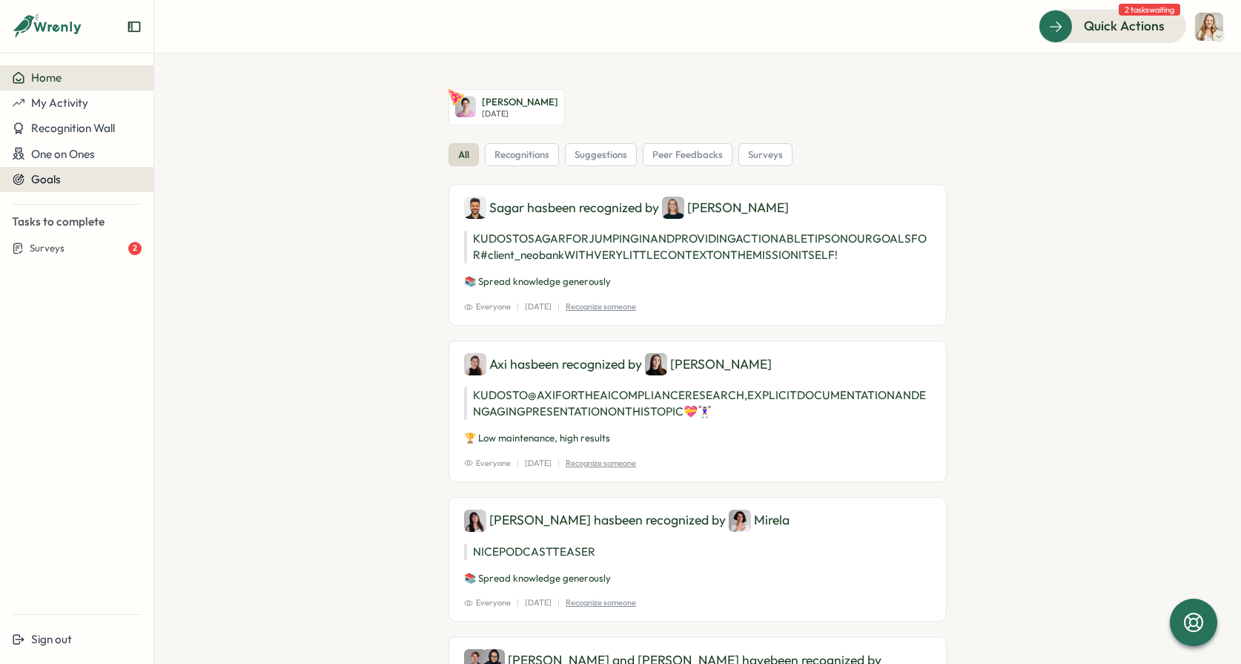
click at [78, 175] on div "Goals" at bounding box center [77, 179] width 130 height 13
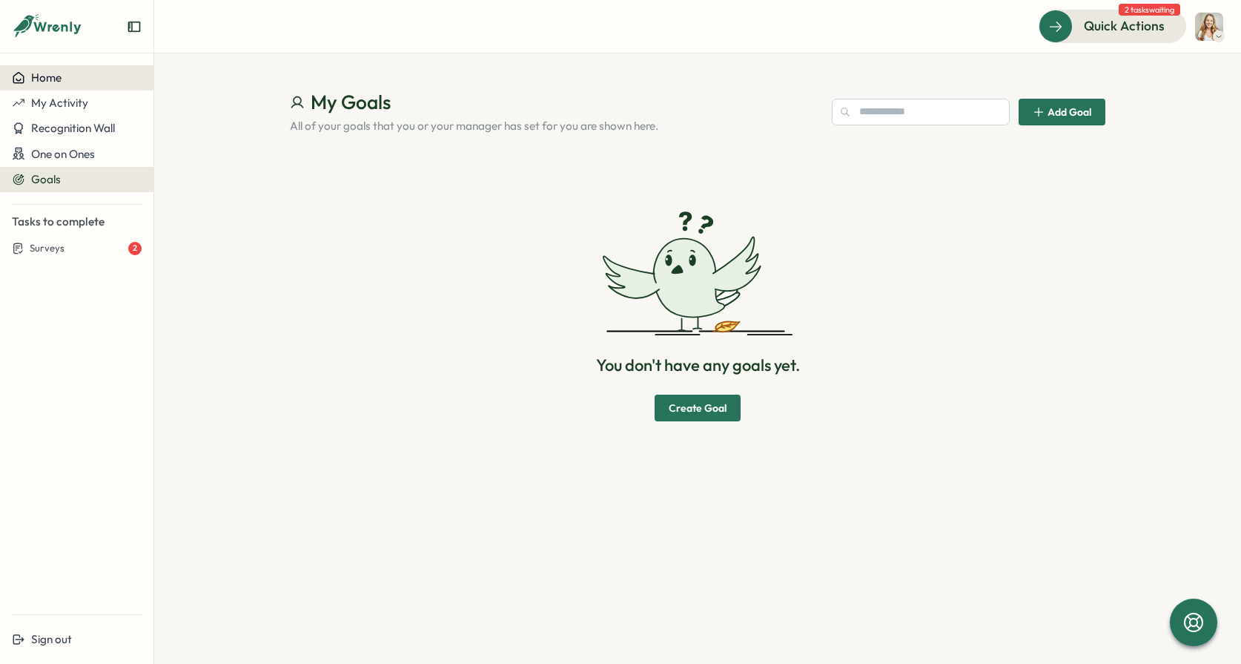
click at [90, 79] on div "Home" at bounding box center [77, 77] width 130 height 13
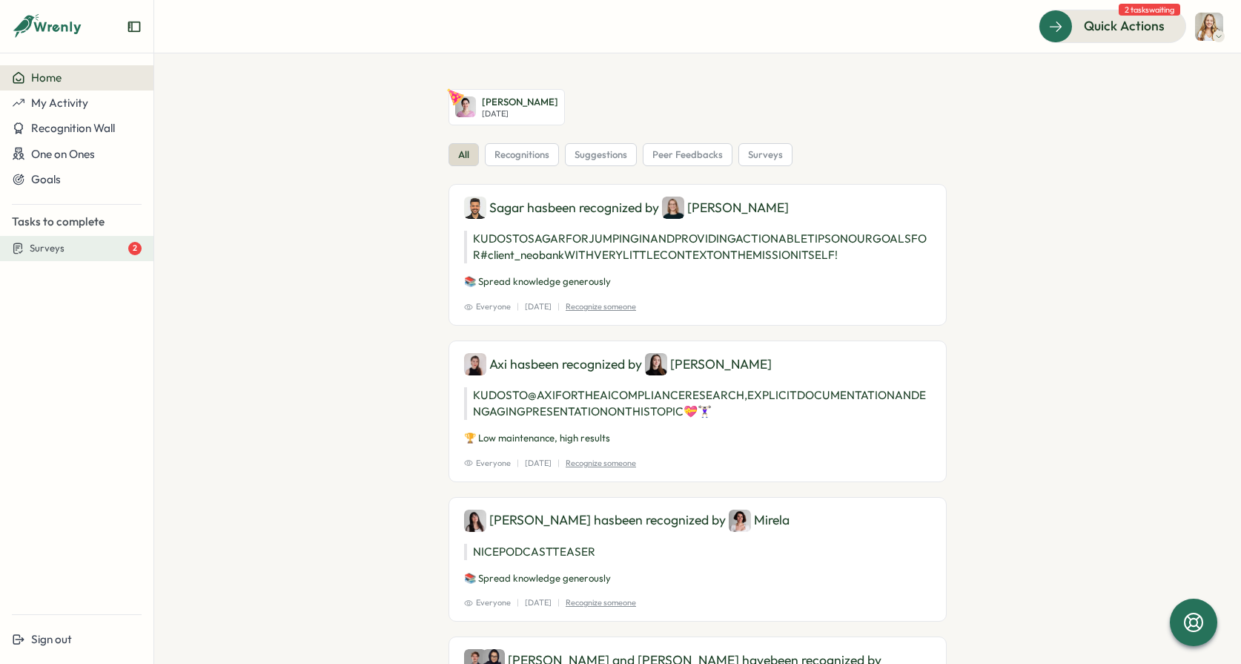
click at [103, 253] on div "Surveys 2" at bounding box center [86, 248] width 112 height 13
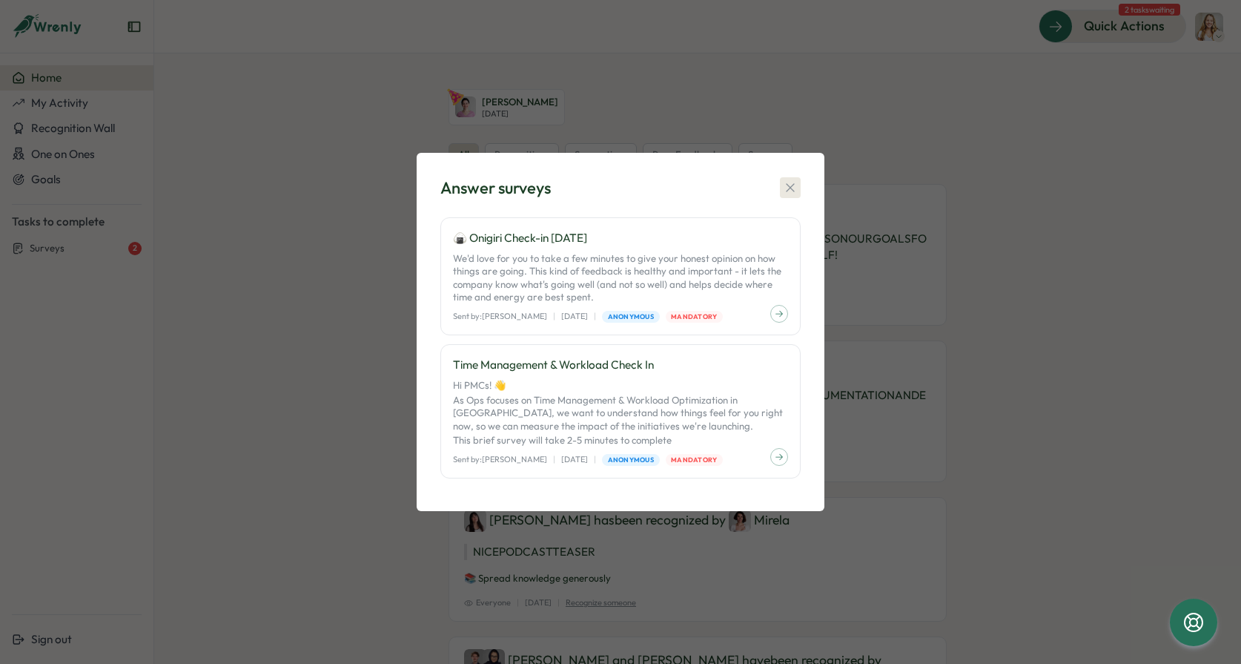
click at [793, 193] on icon "button" at bounding box center [790, 187] width 15 height 15
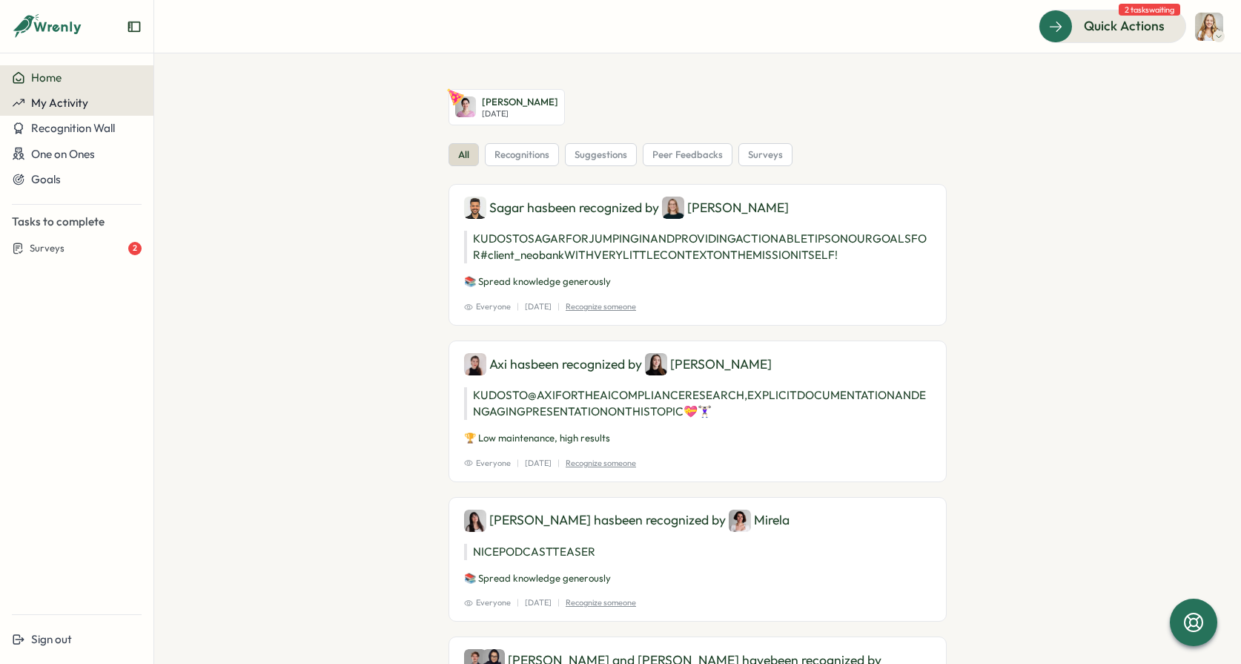
click at [62, 97] on span "My Activity" at bounding box center [59, 103] width 57 height 14
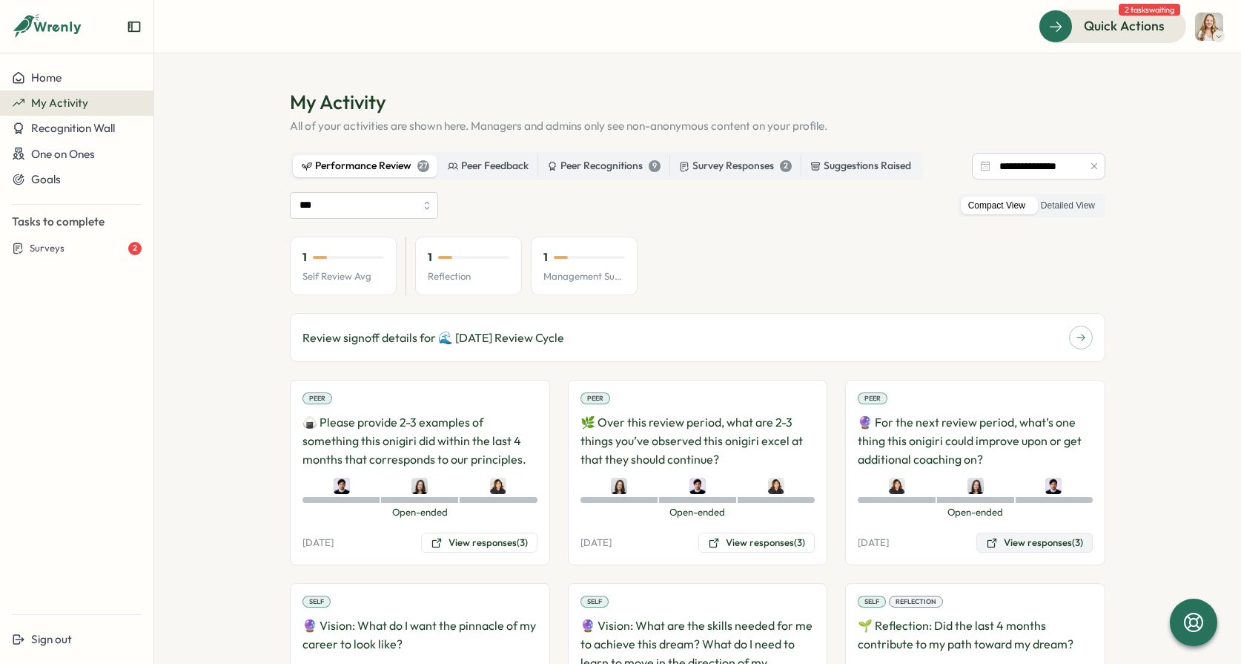
click at [1017, 540] on button "View responses (3)" at bounding box center [1034, 542] width 116 height 21
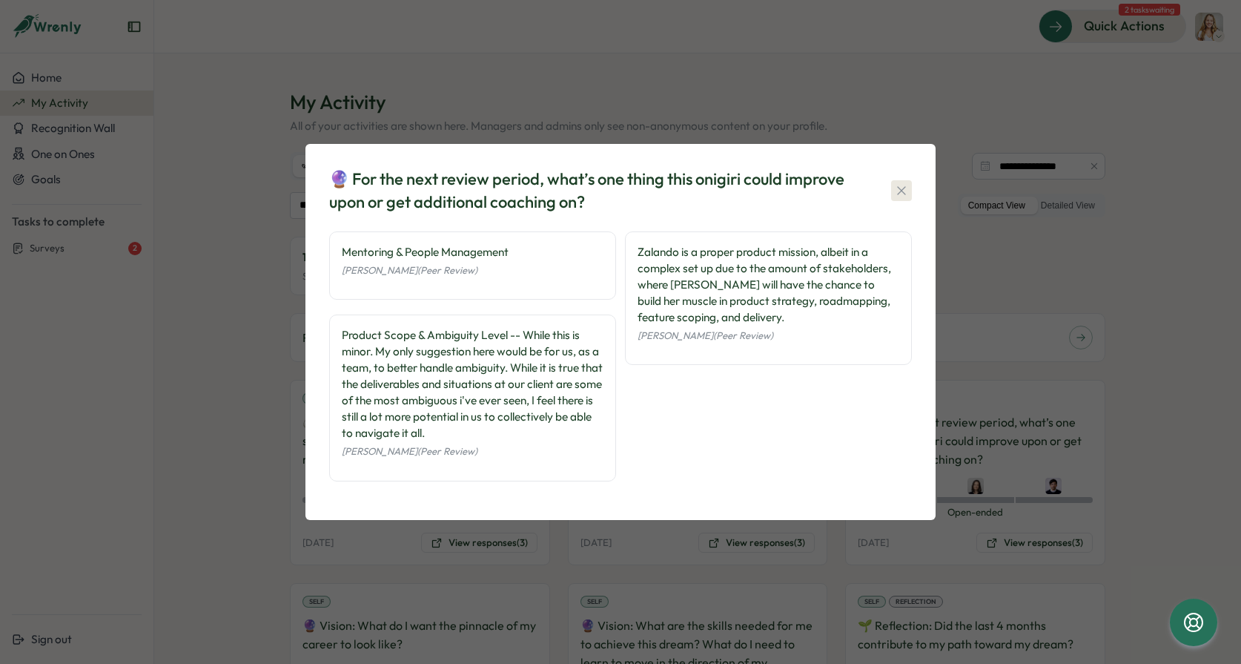
click at [899, 187] on icon "button" at bounding box center [901, 190] width 15 height 15
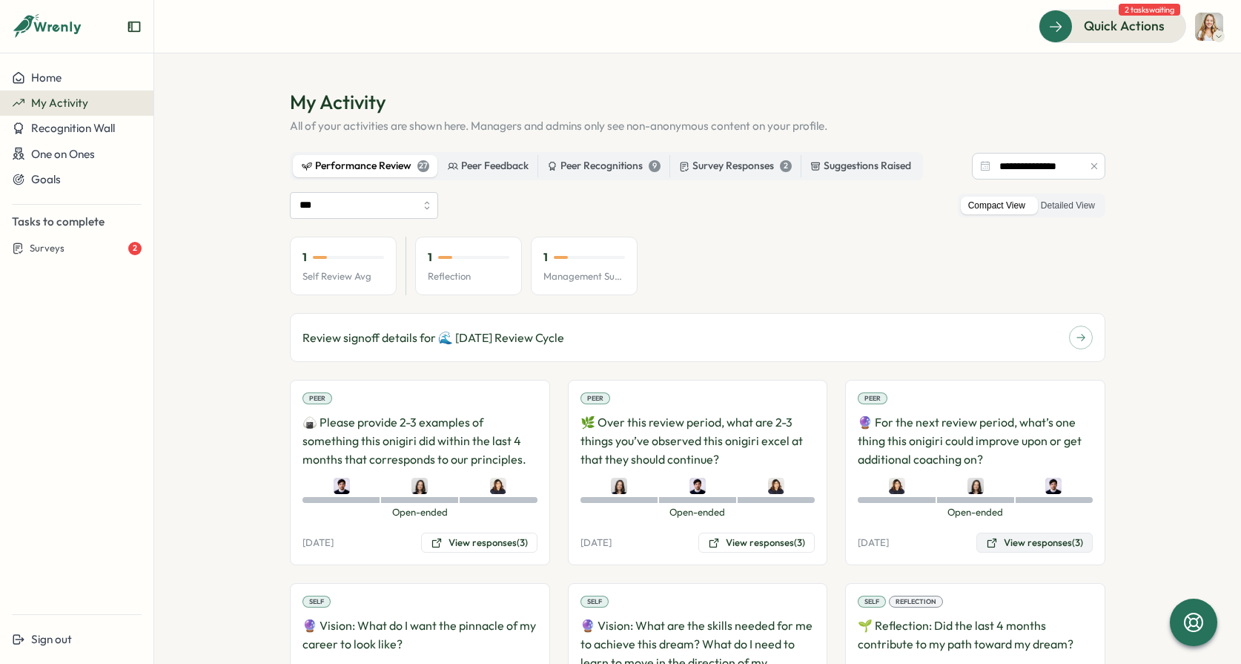
click at [1065, 549] on button "View responses (3)" at bounding box center [1034, 542] width 116 height 21
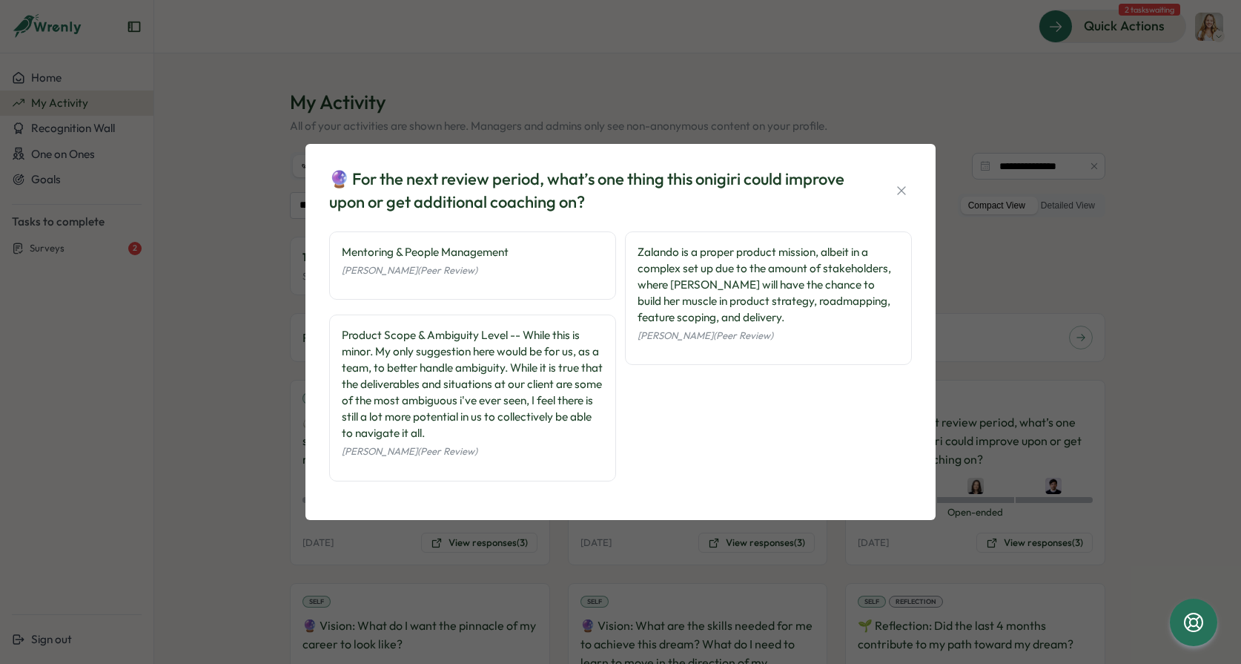
click at [825, 116] on div "🔮 For the next review period, what’s one thing this onigiri could improve upon …" at bounding box center [620, 332] width 1241 height 664
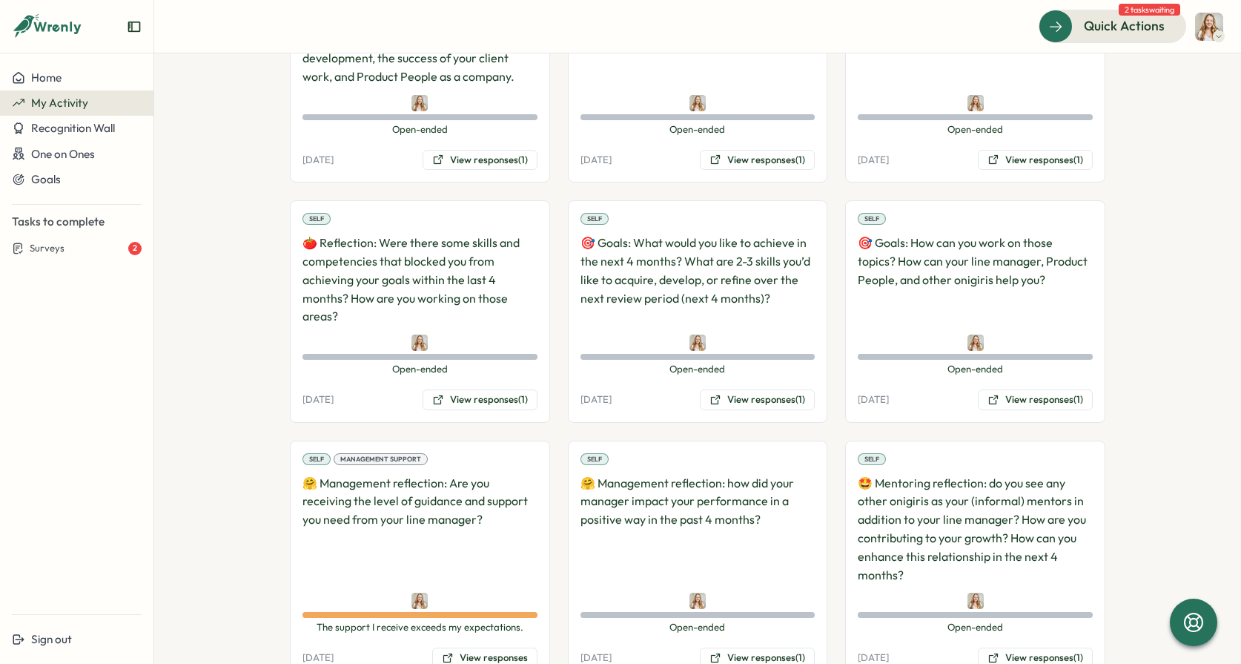
scroll to position [1675, 0]
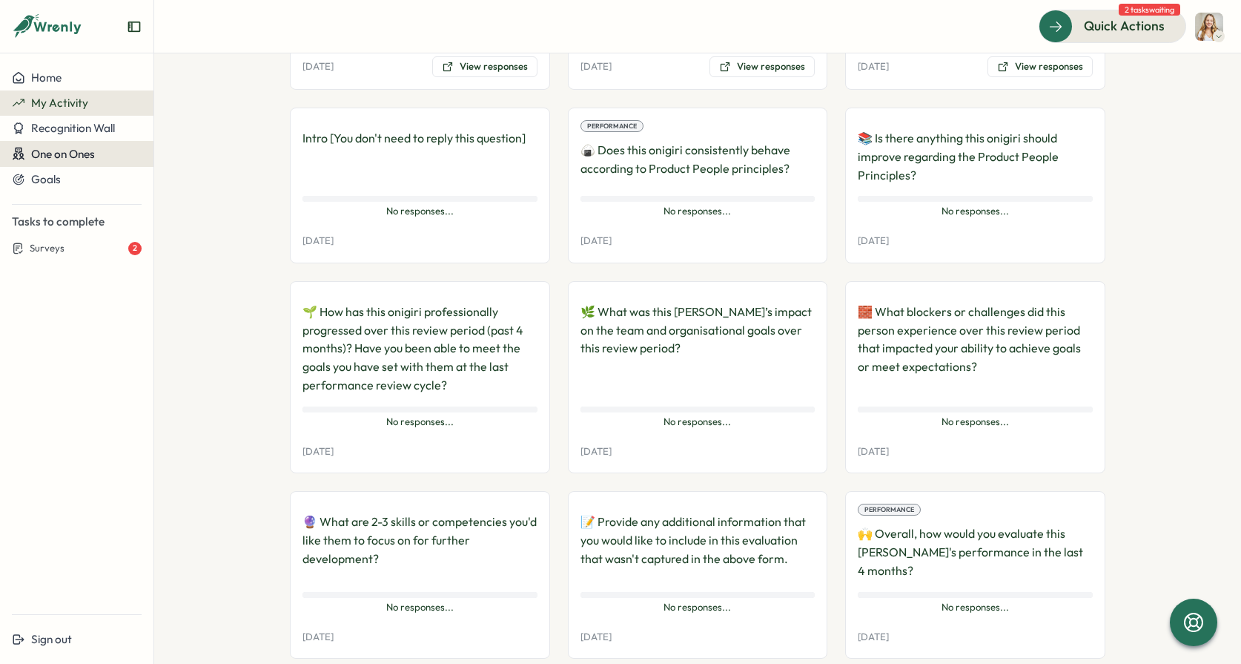
click at [77, 159] on span "One on Ones" at bounding box center [63, 154] width 64 height 14
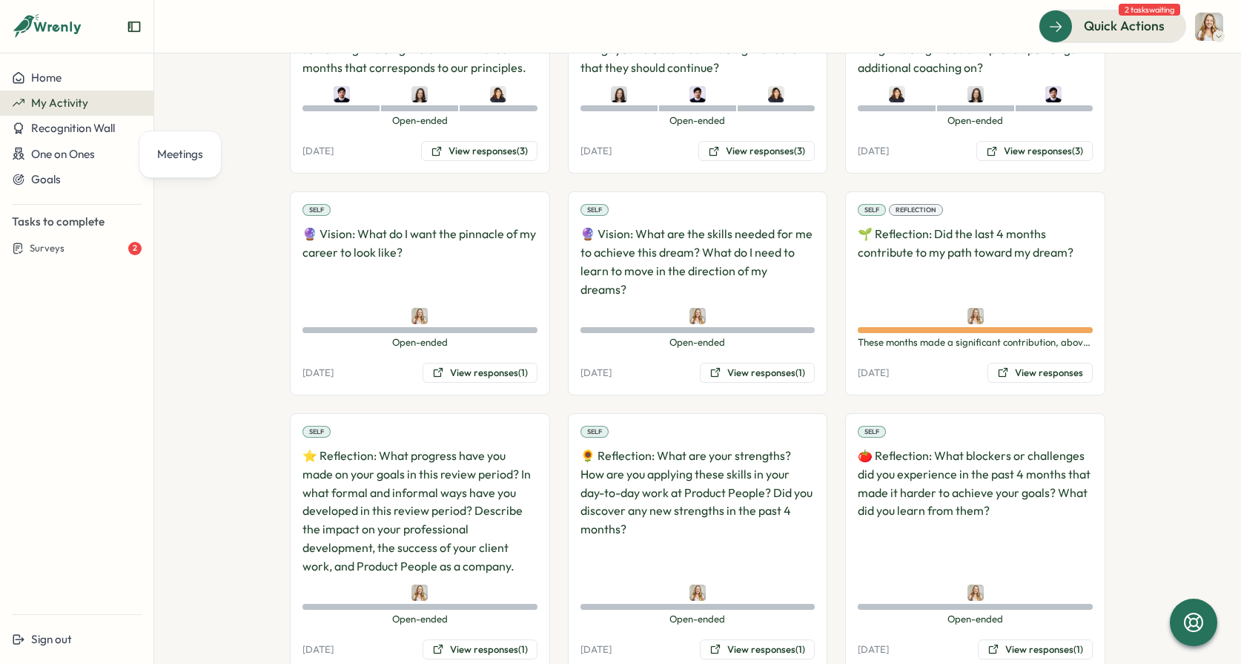
scroll to position [0, 0]
